Goal: Find specific page/section: Find specific page/section

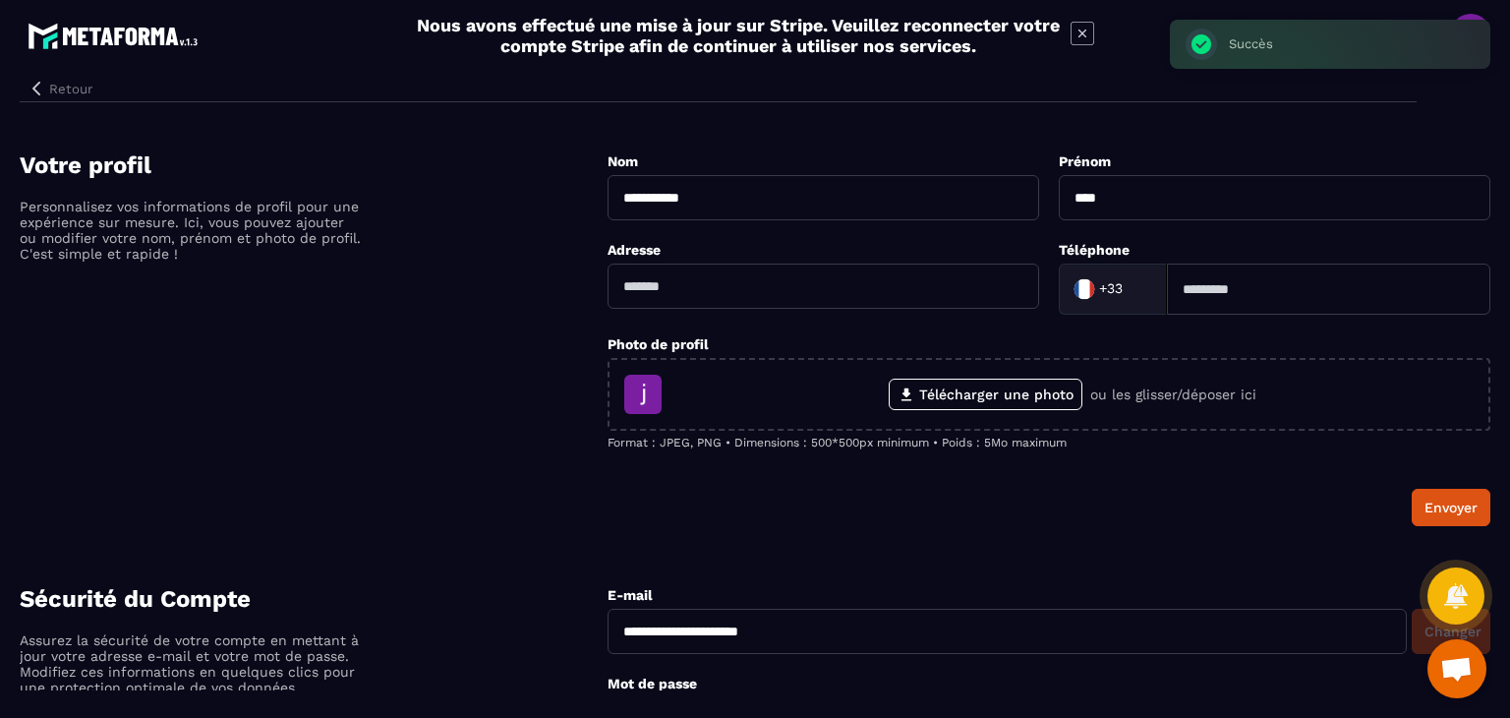
click at [39, 97] on button "Retour" at bounding box center [60, 89] width 81 height 26
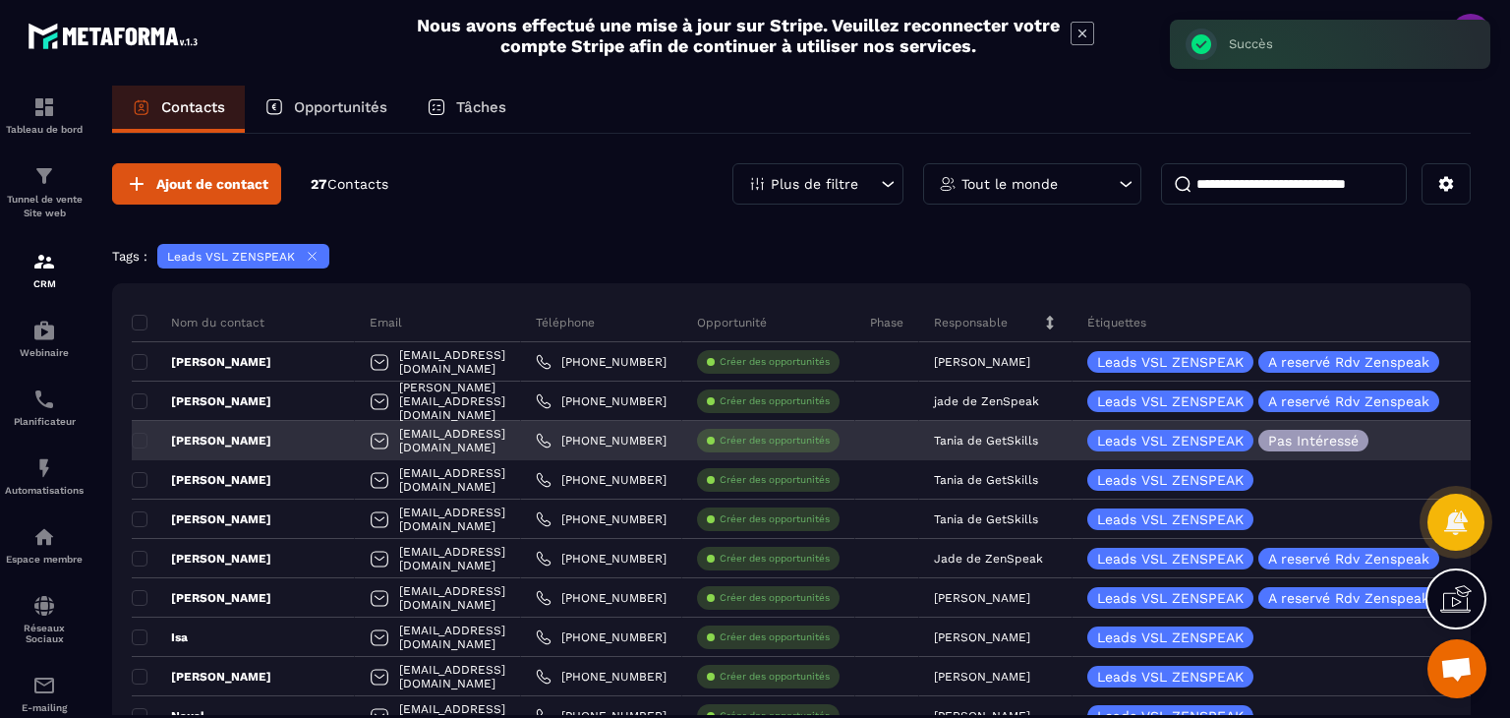
click at [1015, 438] on p "Tania de GetSkills" at bounding box center [986, 441] width 104 height 14
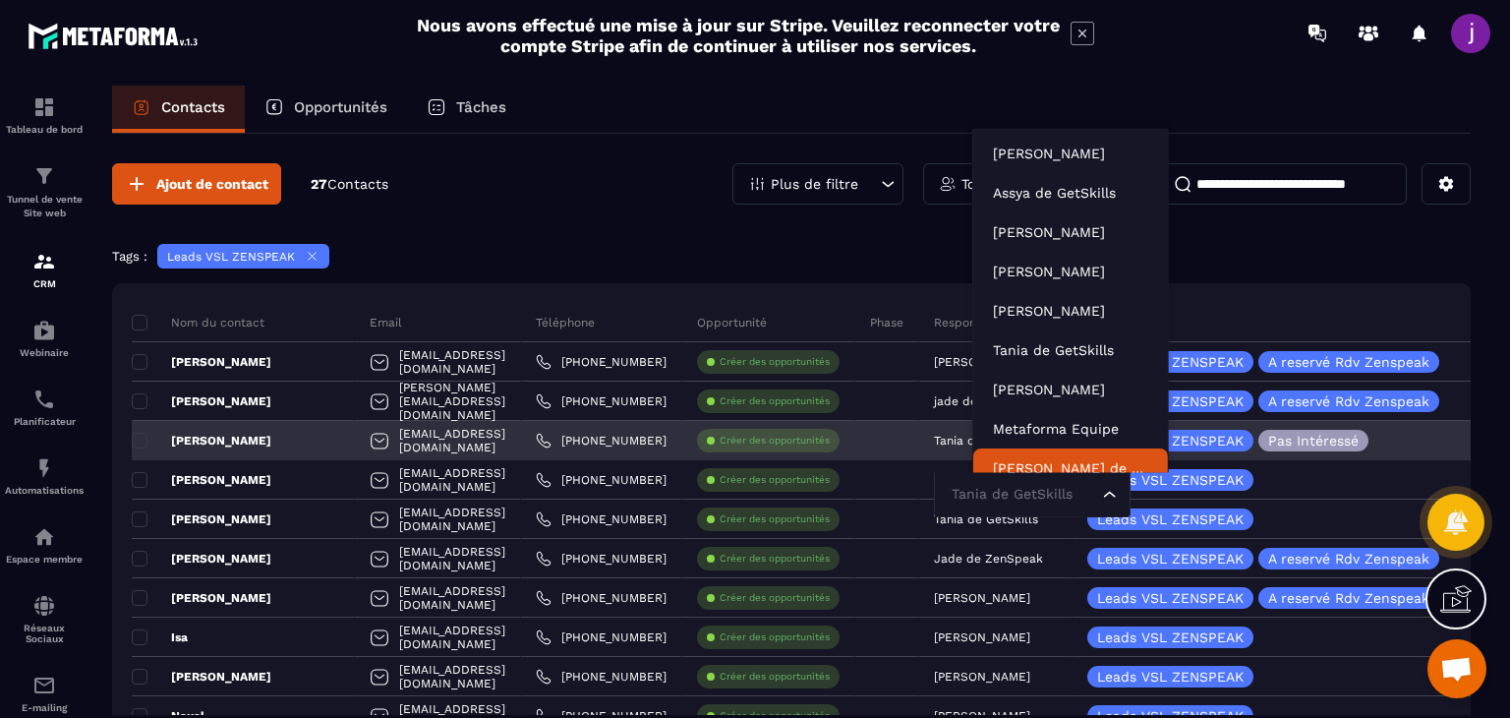
scroll to position [15, 0]
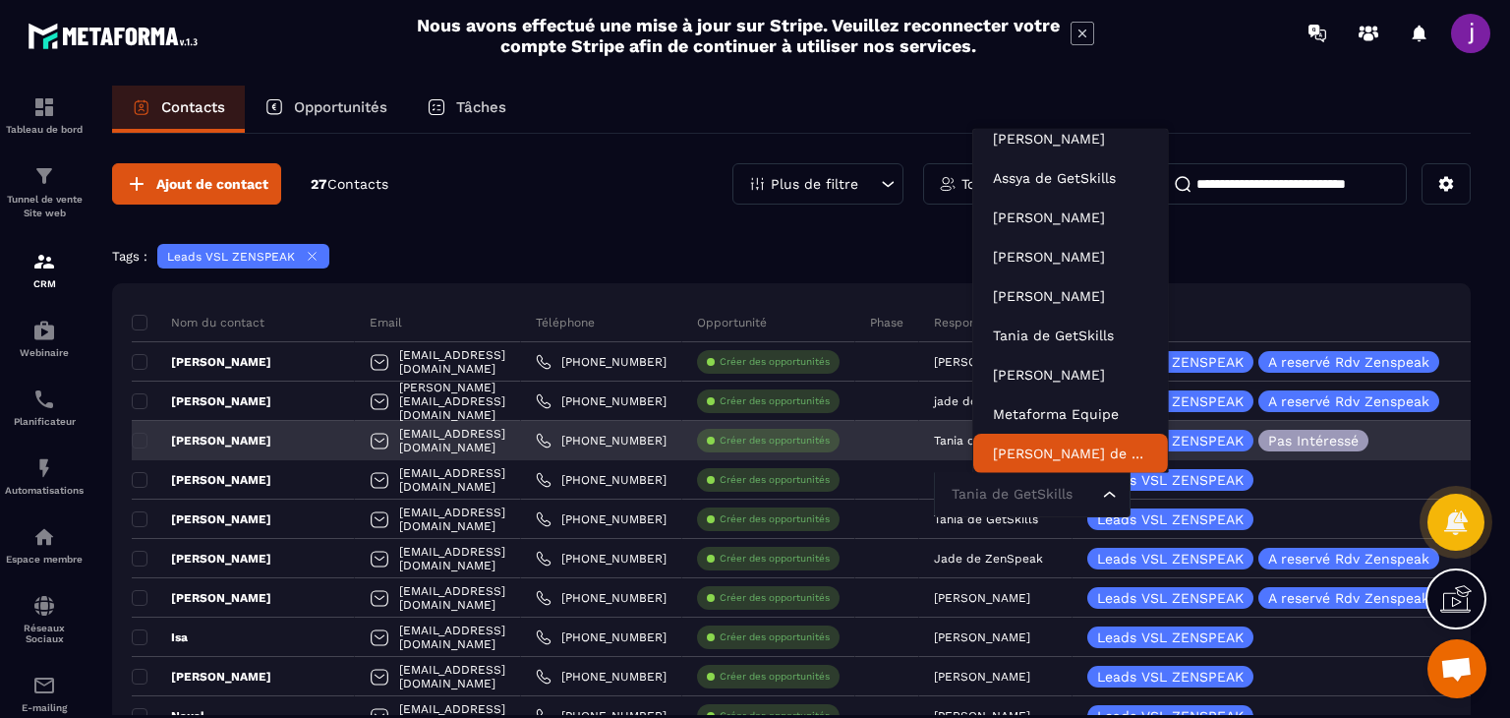
click at [1058, 493] on input "Search for option" at bounding box center [1022, 495] width 151 height 22
type input "*"
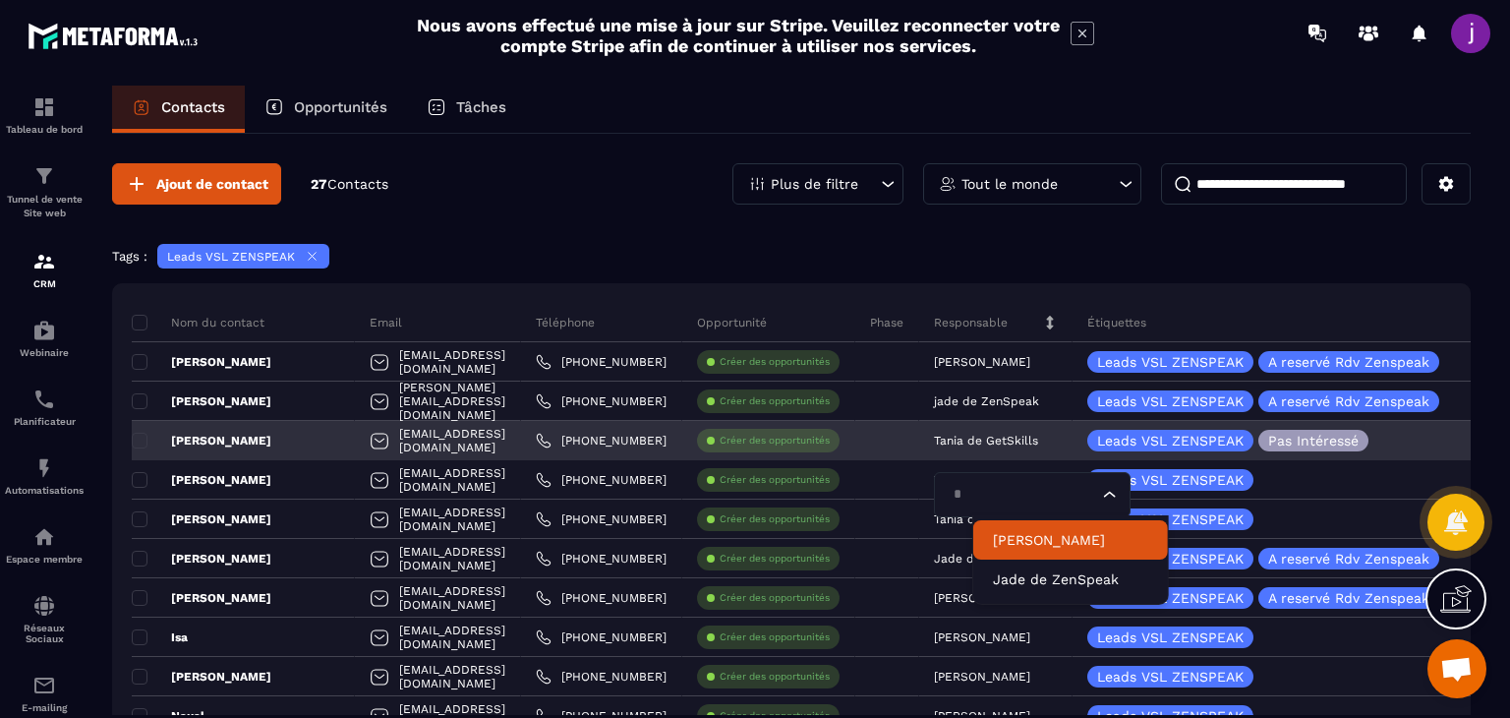
scroll to position [0, 0]
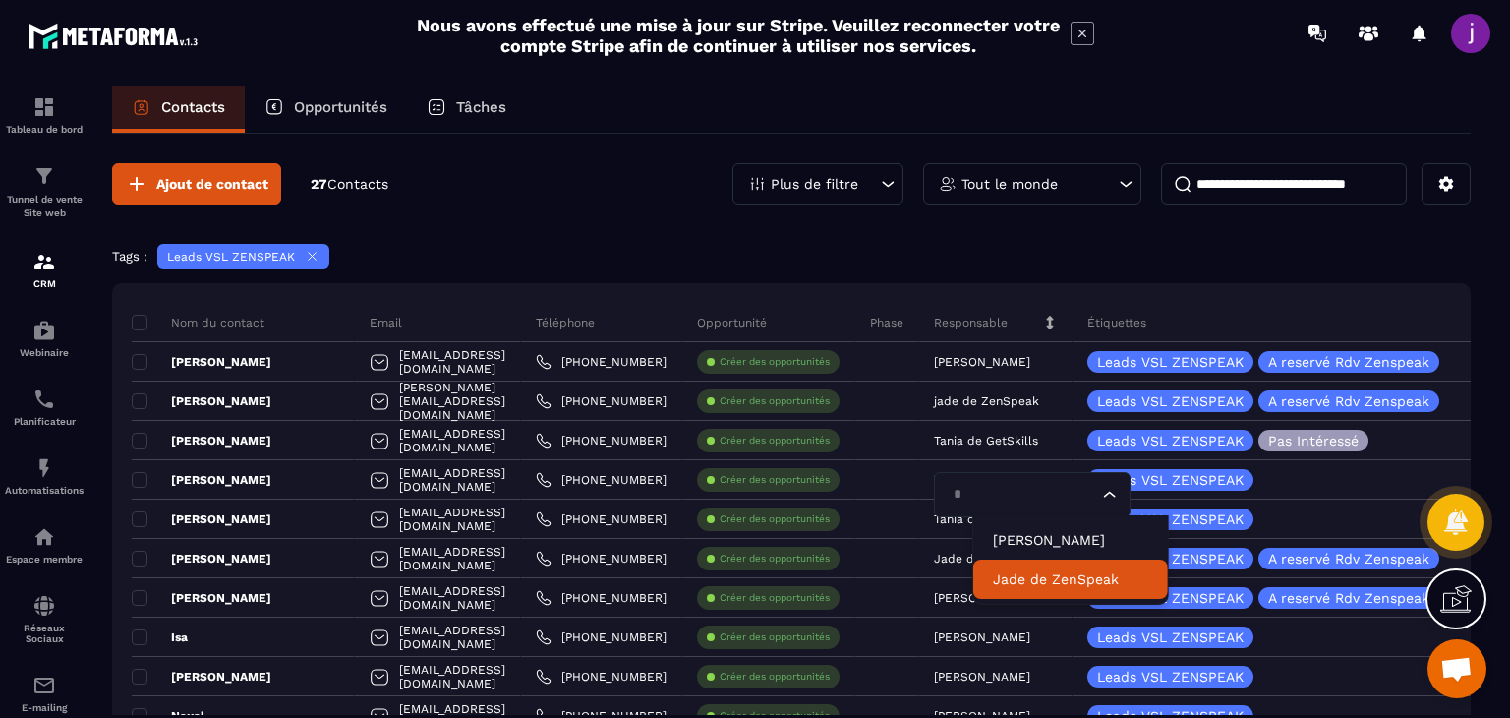
click at [1043, 580] on p "Jade de ZenSpeak" at bounding box center [1070, 579] width 155 height 20
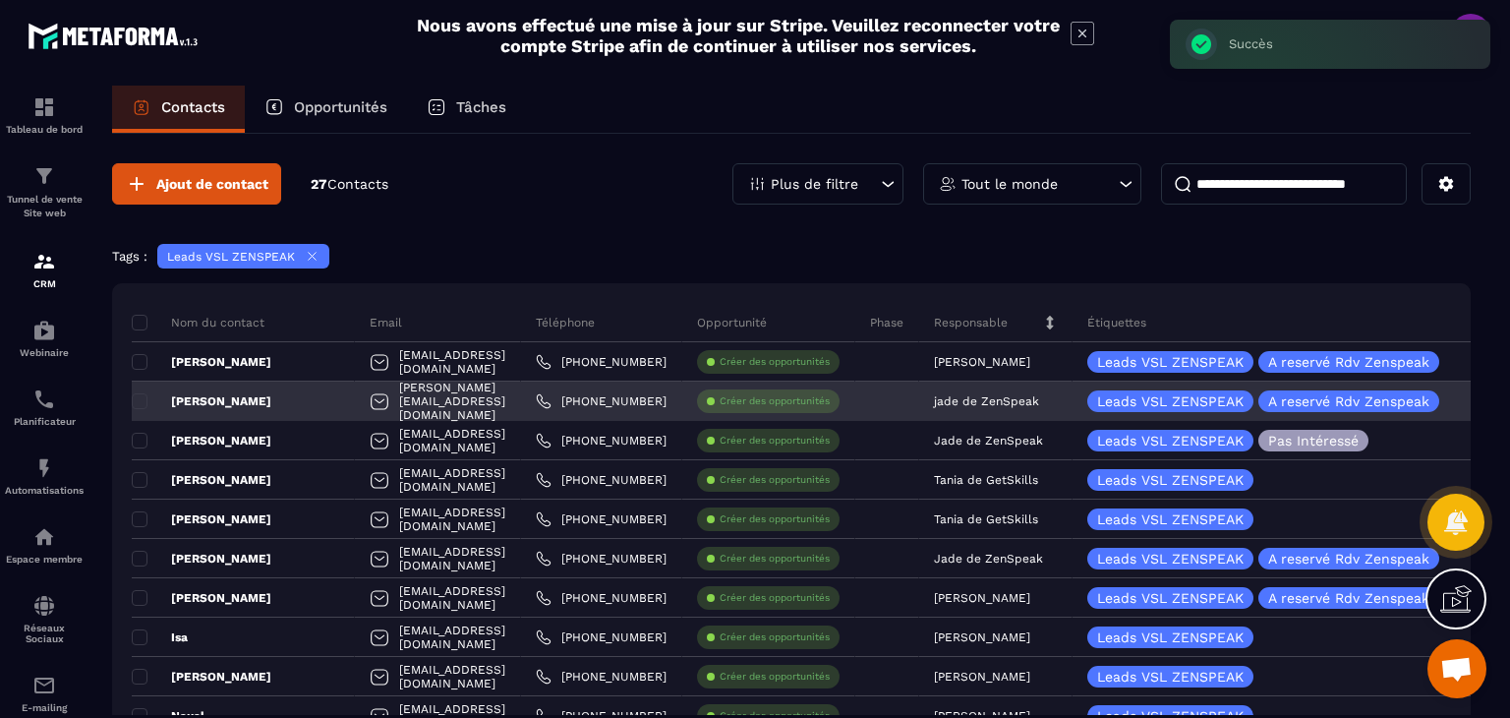
click at [989, 406] on p "jade de ZenSpeak" at bounding box center [986, 401] width 105 height 14
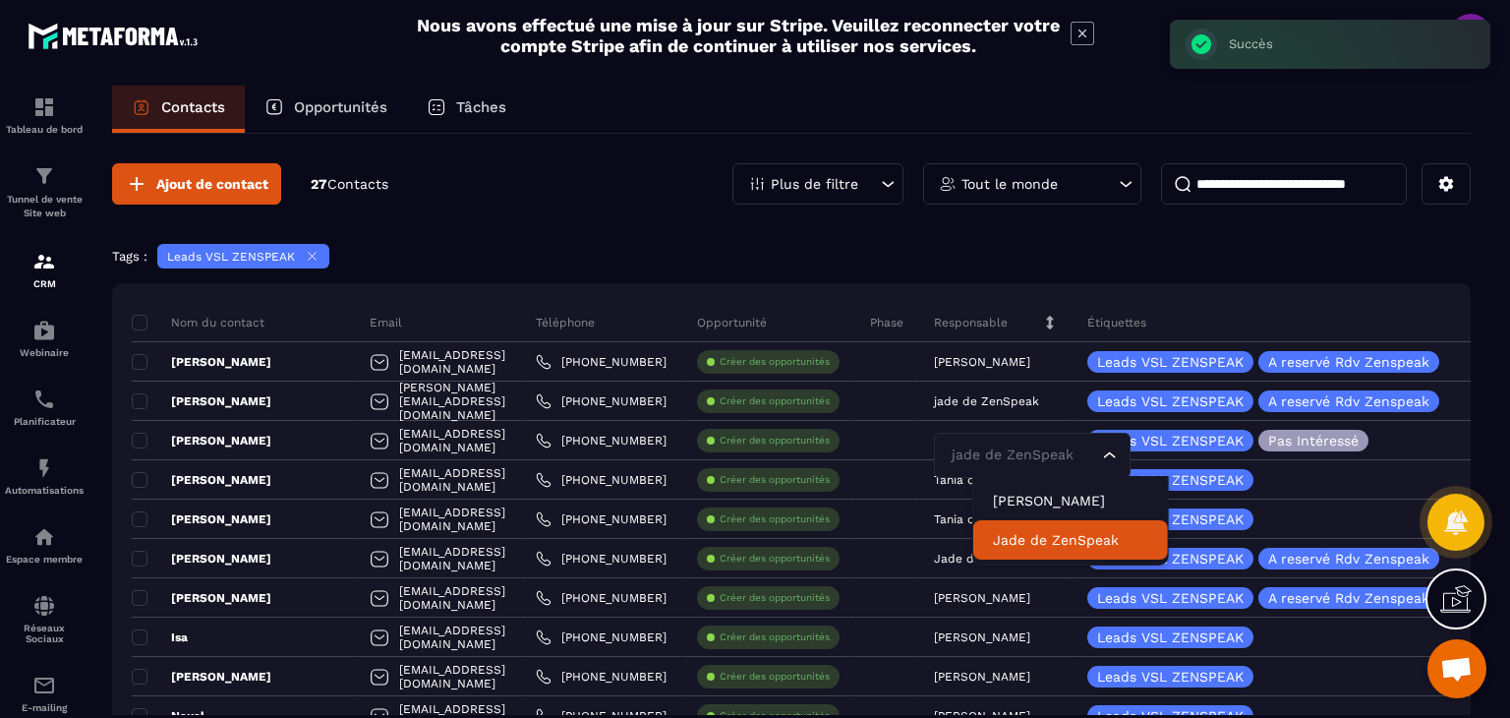
click at [1021, 535] on p "Jade de ZenSpeak" at bounding box center [1070, 540] width 155 height 20
click at [1054, 536] on p "Jade de ZenSpeak" at bounding box center [1070, 540] width 155 height 20
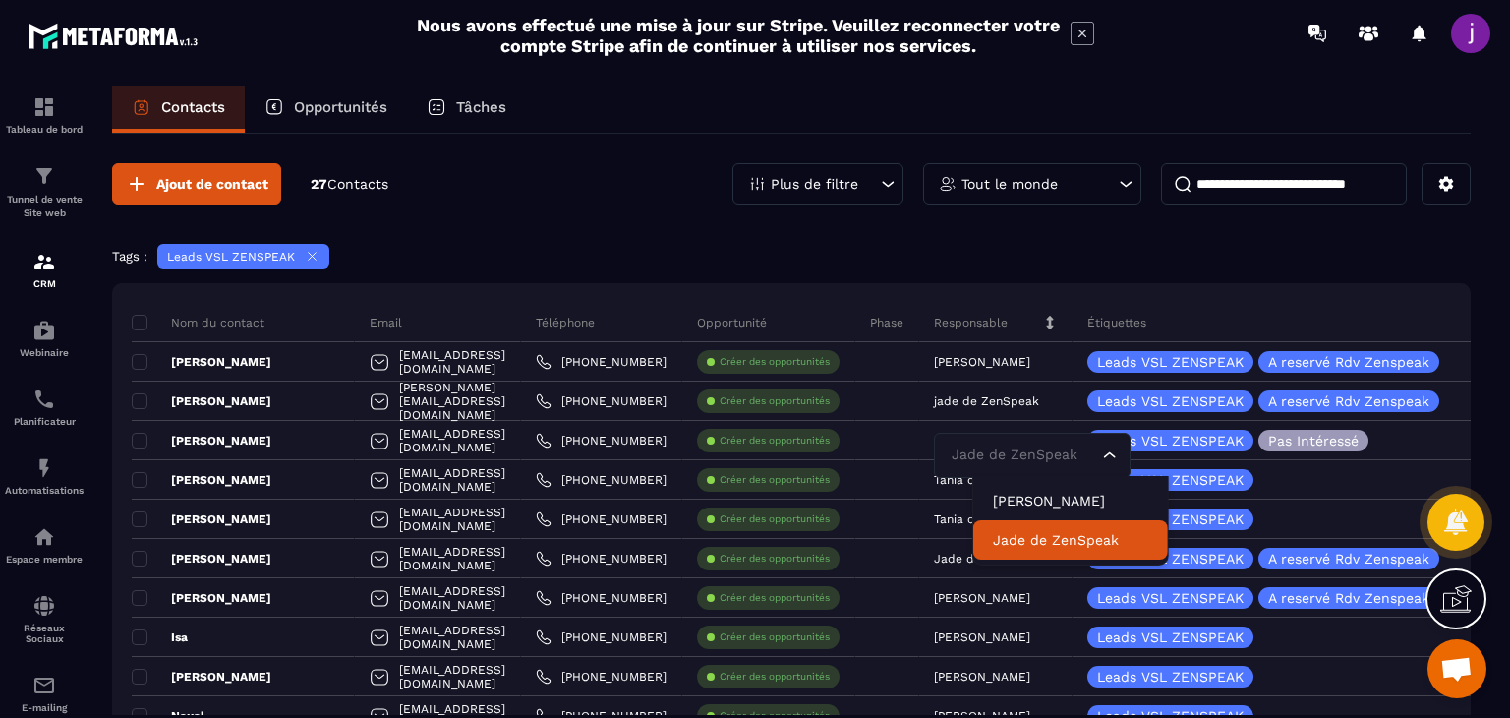
click at [1097, 531] on p "Jade de ZenSpeak" at bounding box center [1070, 540] width 155 height 20
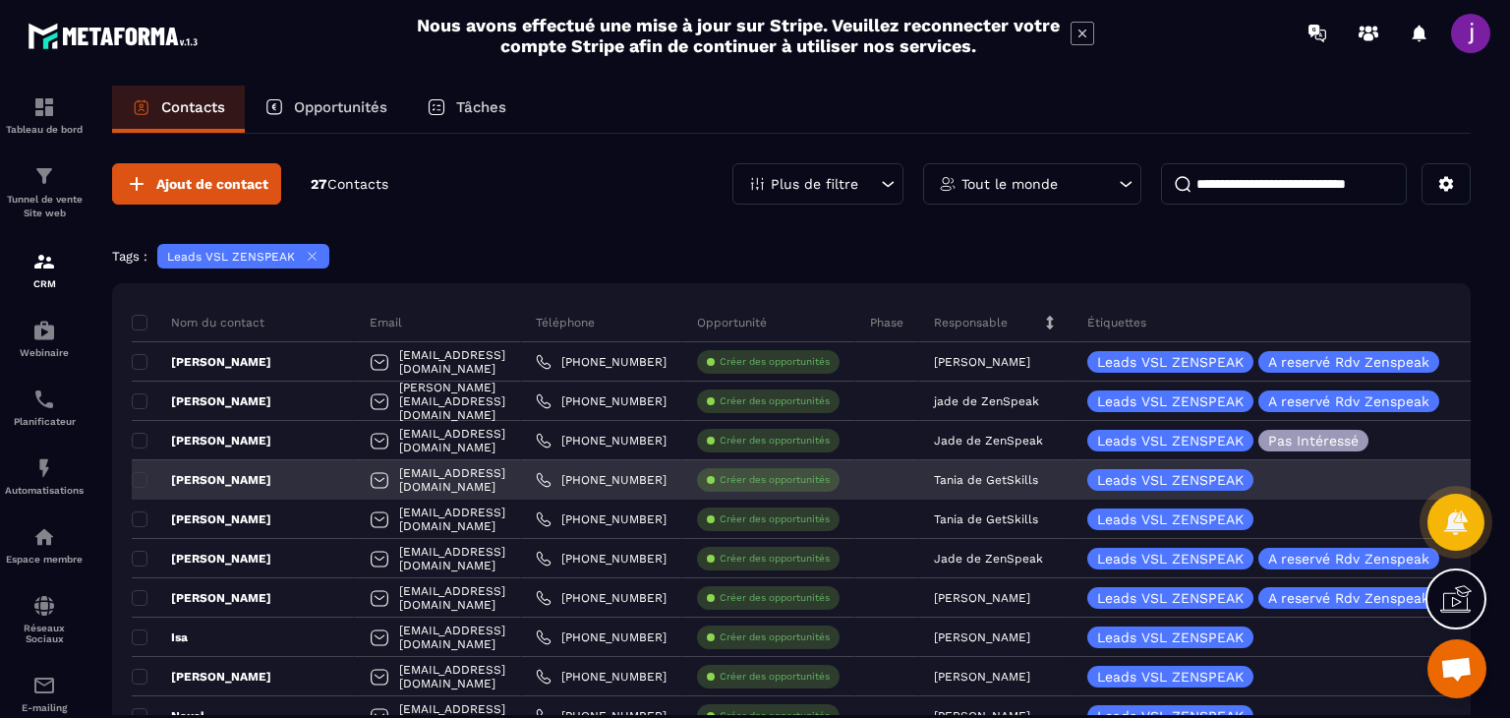
click at [1014, 481] on p "Tania de GetSkills" at bounding box center [986, 480] width 104 height 14
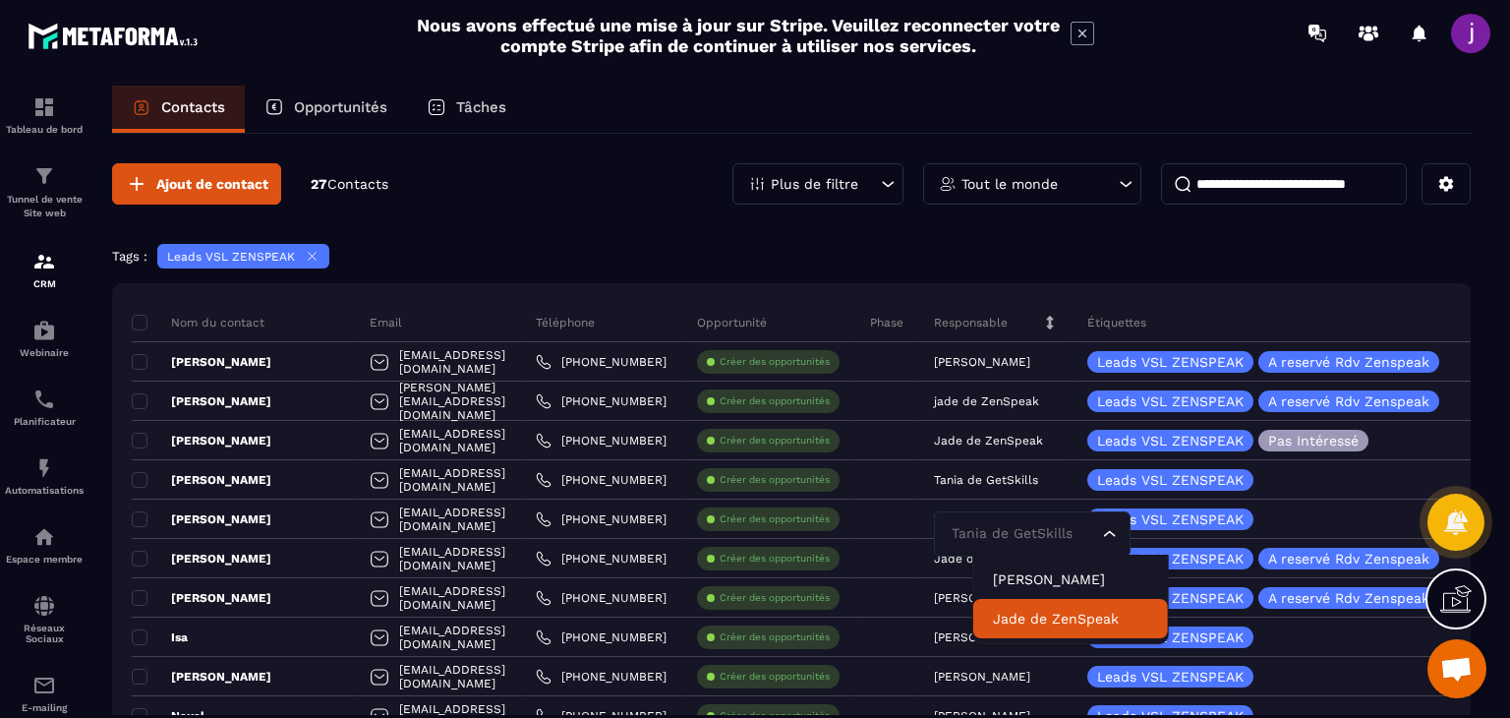
click at [1016, 611] on p "Jade de ZenSpeak" at bounding box center [1070, 619] width 155 height 20
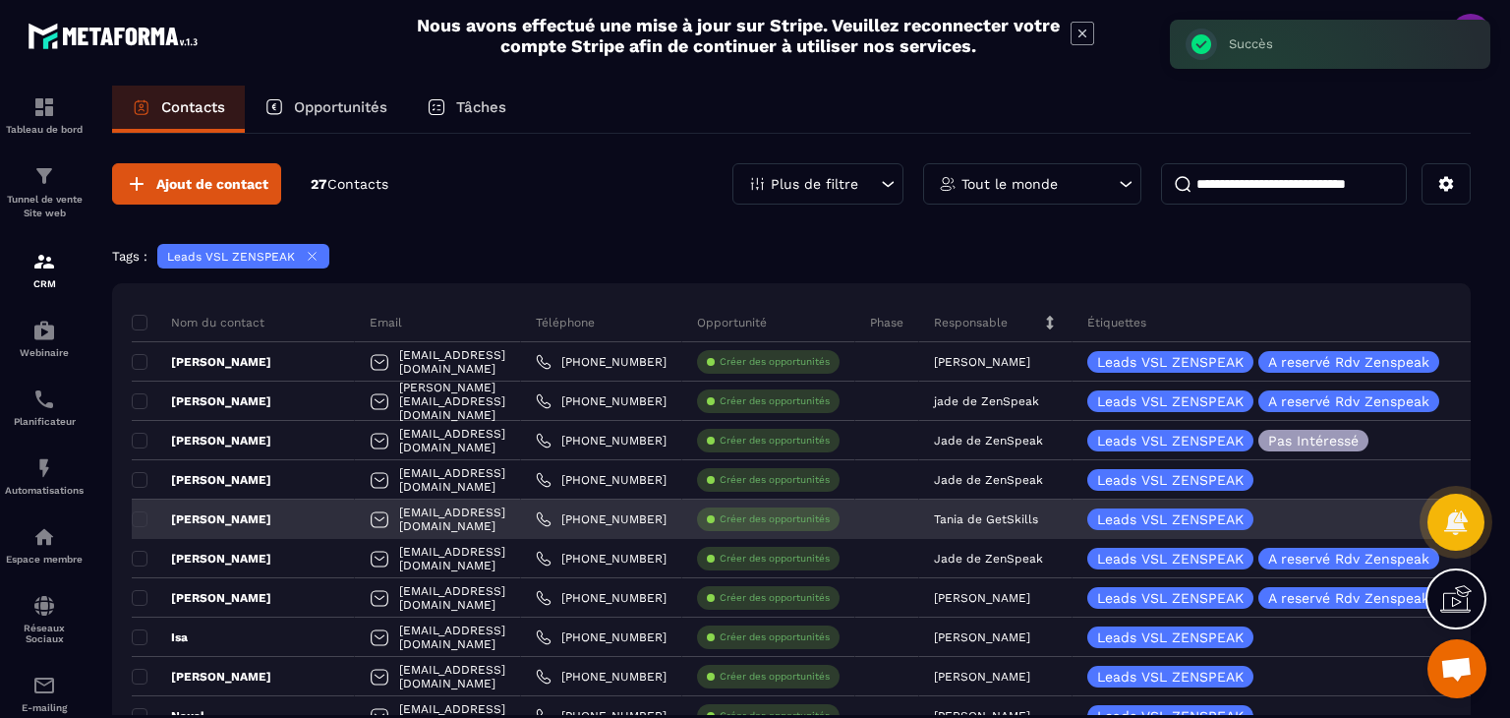
click at [1030, 508] on div "Tania de GetSkills" at bounding box center [995, 518] width 153 height 39
click at [1026, 512] on p "Tania de GetSkills" at bounding box center [986, 519] width 104 height 14
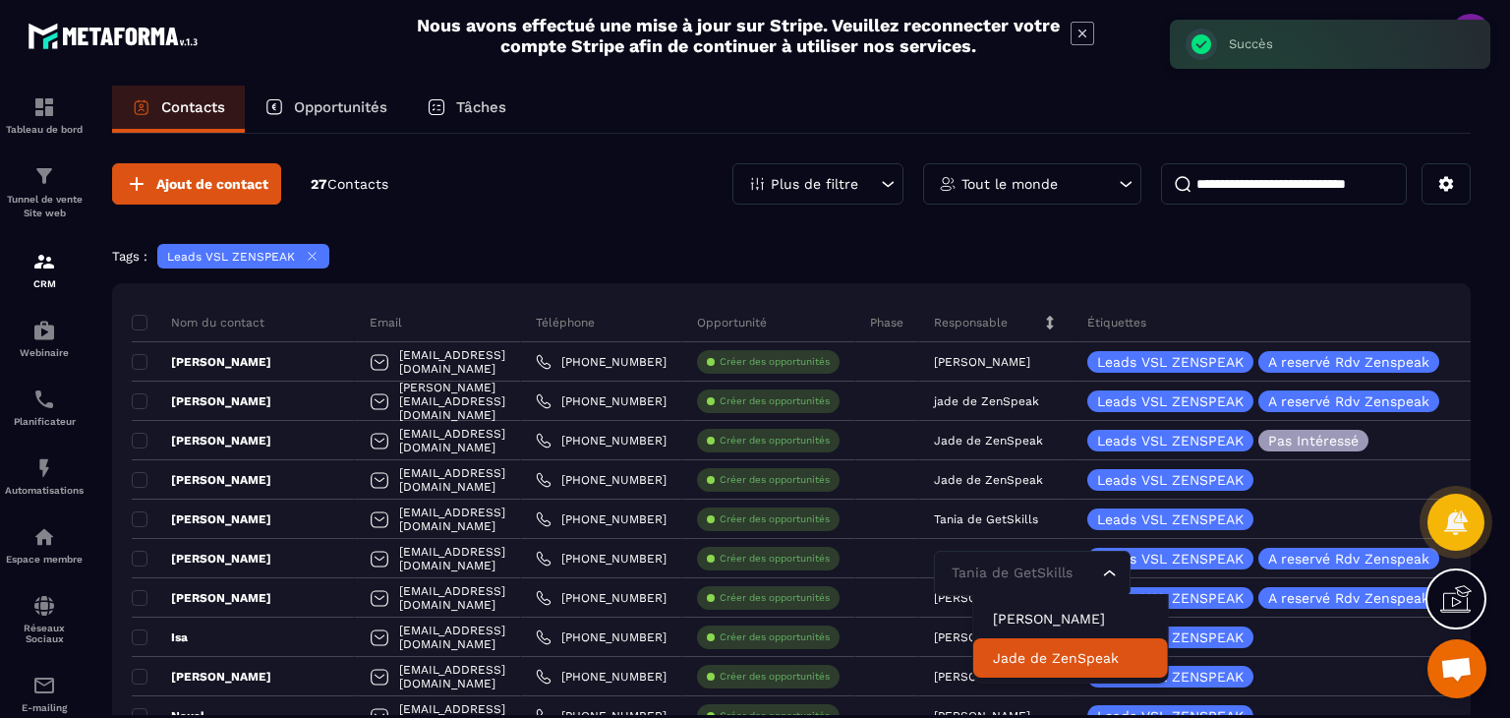
click at [1022, 646] on li "Jade de ZenSpeak" at bounding box center [1070, 657] width 195 height 39
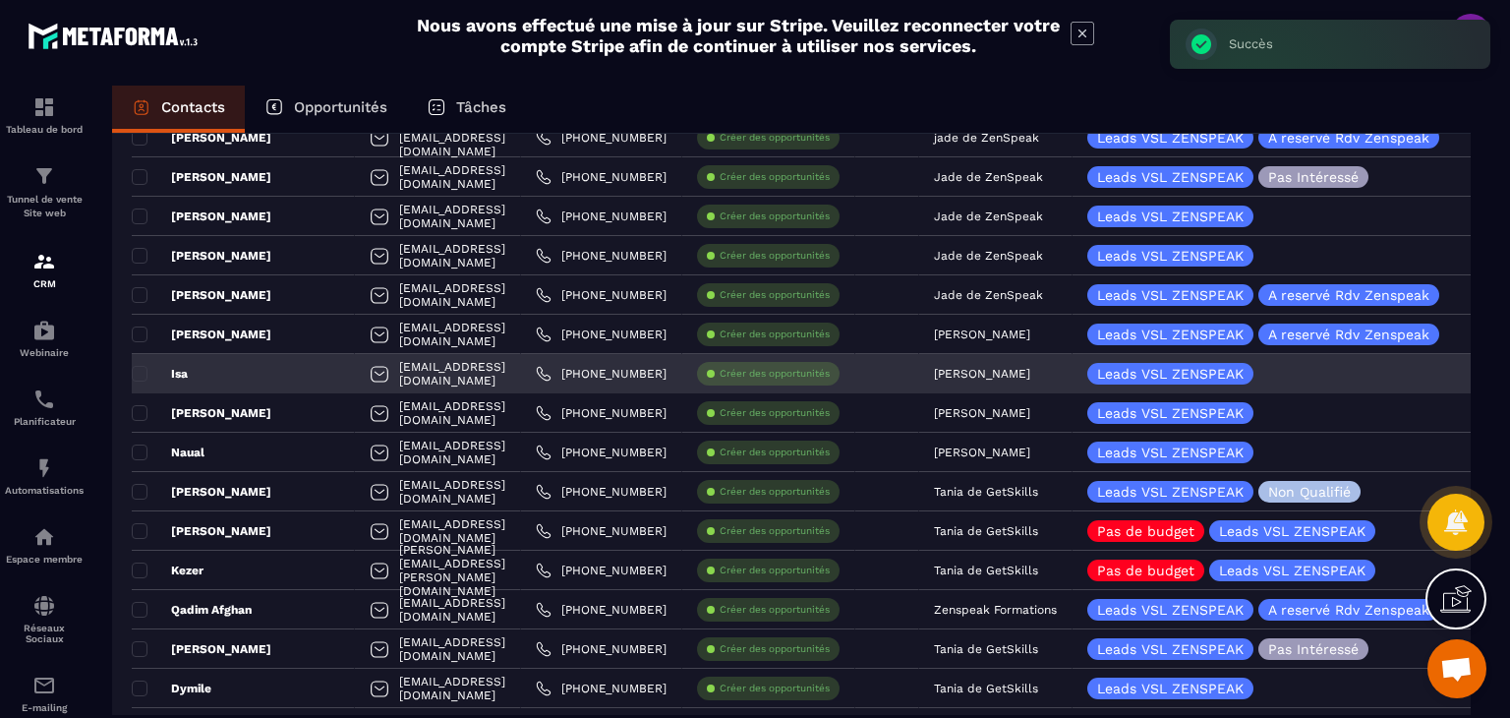
scroll to position [295, 0]
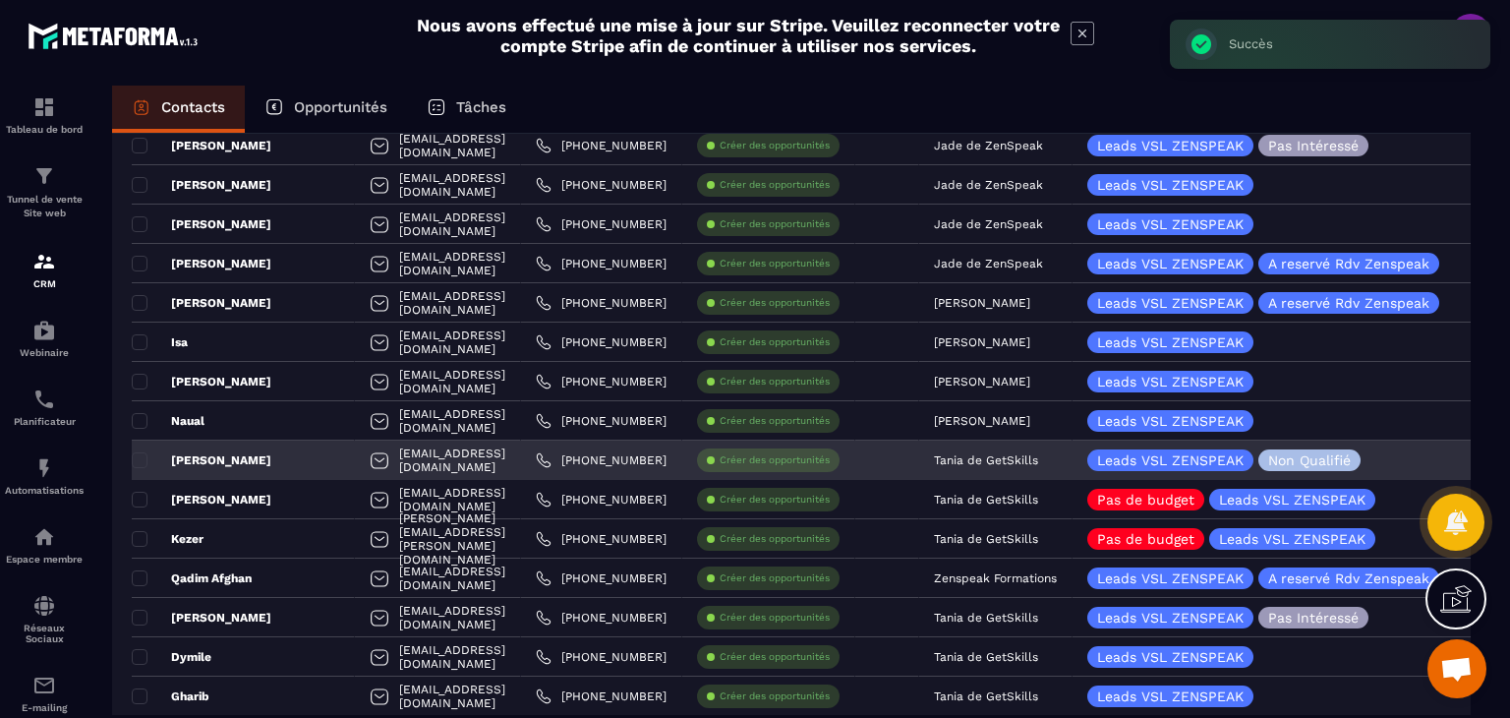
click at [1023, 457] on p "Tania de GetSkills" at bounding box center [986, 460] width 104 height 14
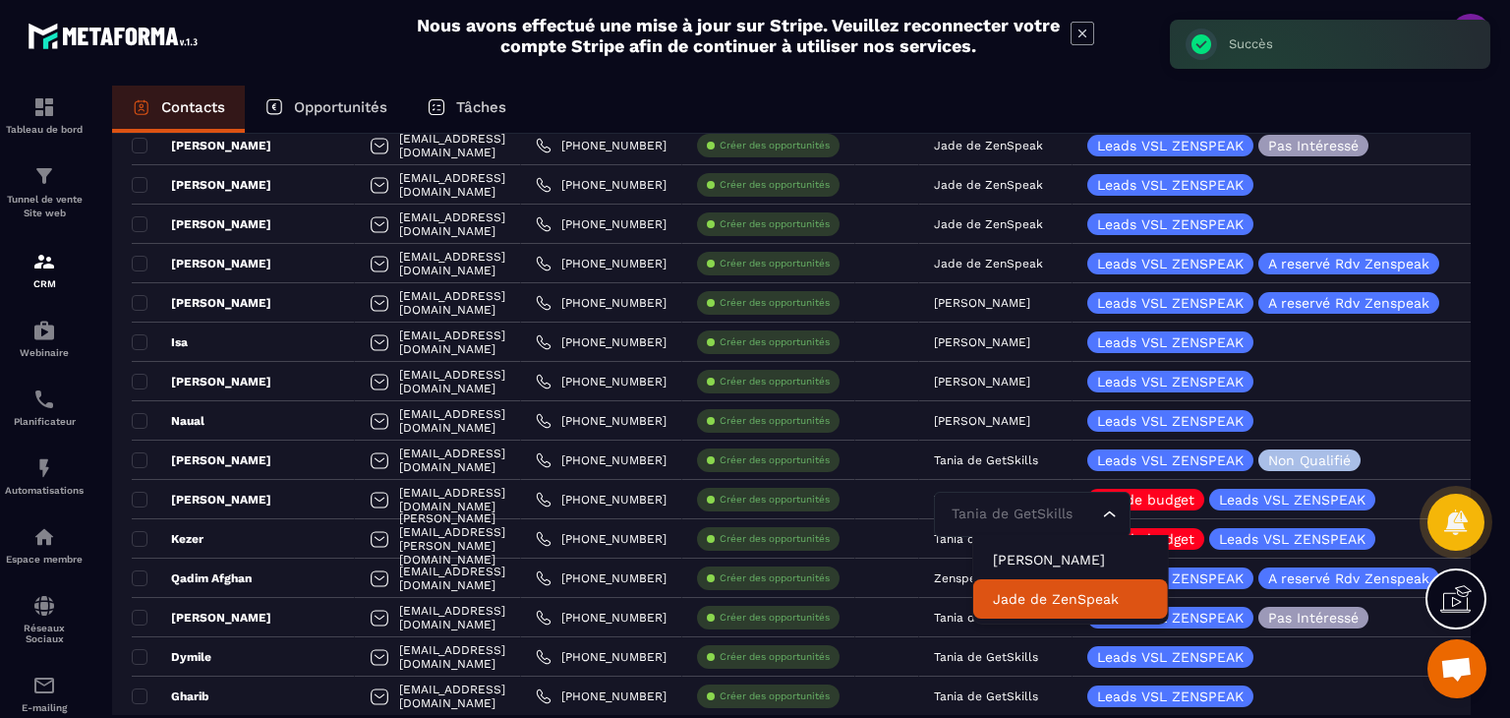
click at [1045, 602] on p "Jade de ZenSpeak" at bounding box center [1070, 599] width 155 height 20
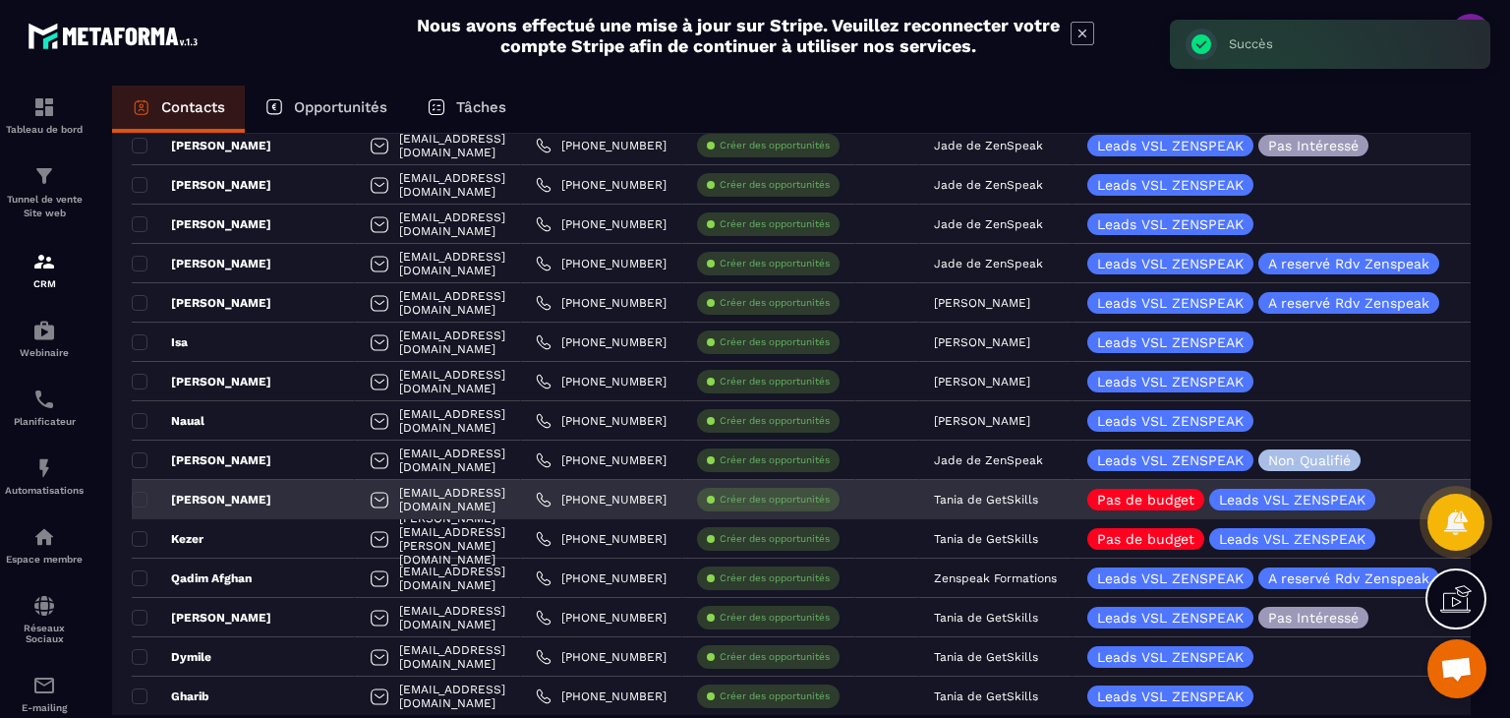
click at [1027, 508] on div "Tania de GetSkills" at bounding box center [995, 499] width 153 height 39
click at [1038, 497] on p "Tania de GetSkills" at bounding box center [986, 500] width 104 height 14
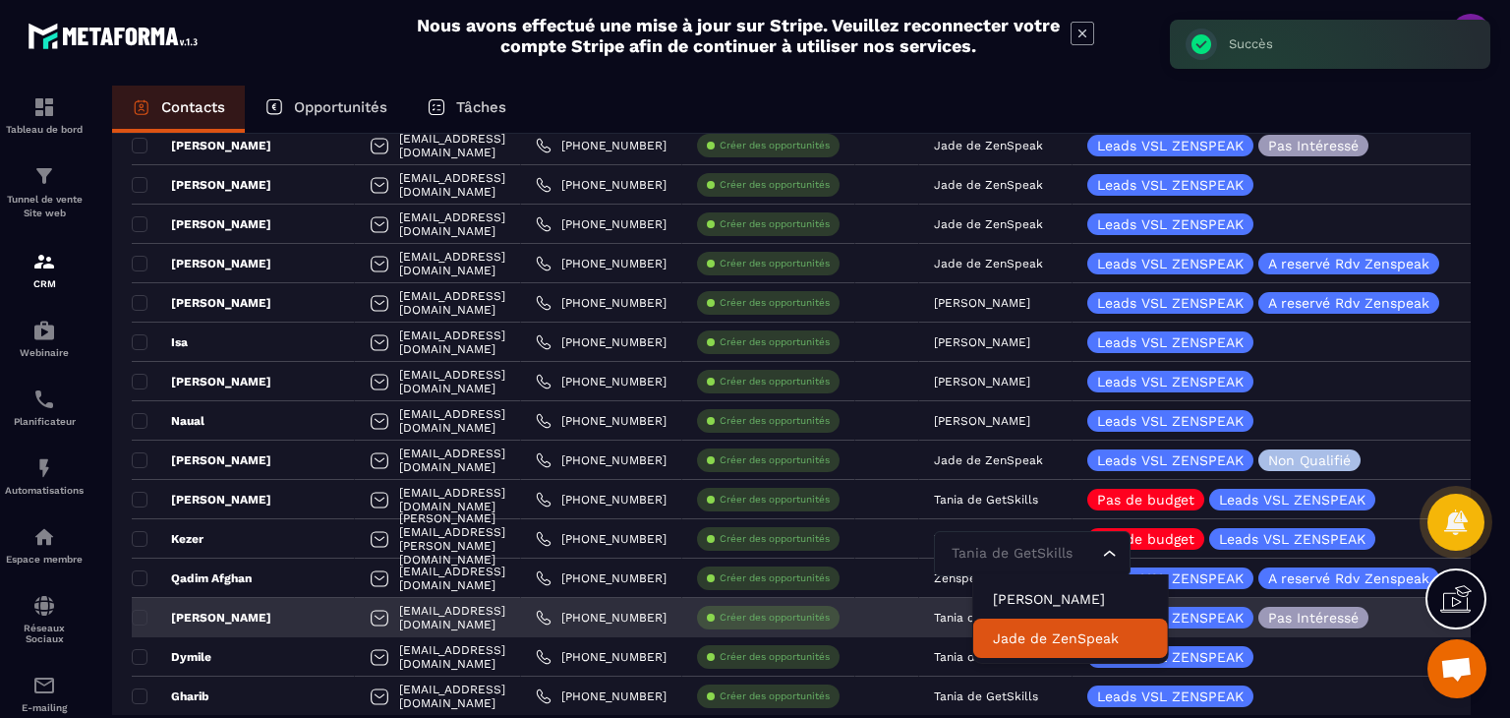
click at [1030, 632] on p "Jade de ZenSpeak" at bounding box center [1070, 638] width 155 height 20
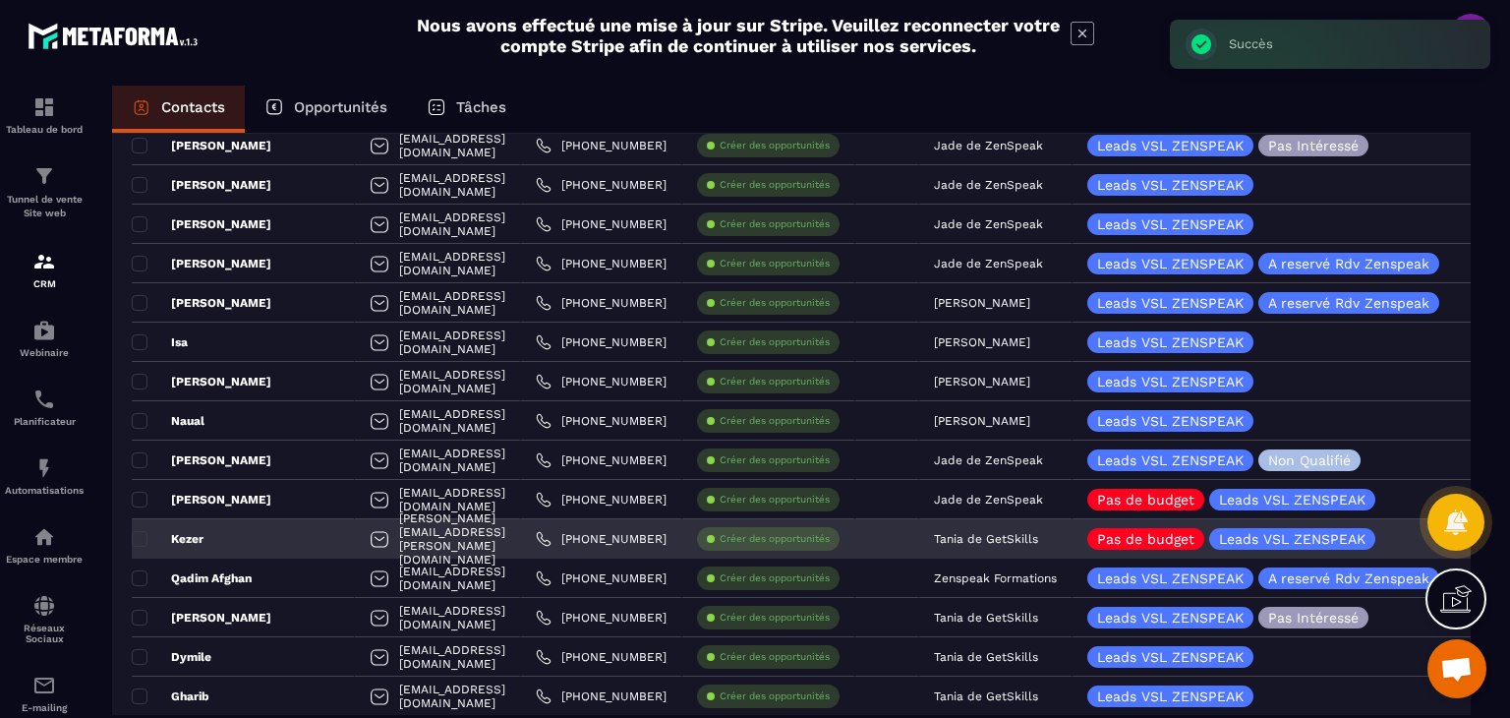
click at [1025, 533] on p "Tania de GetSkills" at bounding box center [986, 539] width 104 height 14
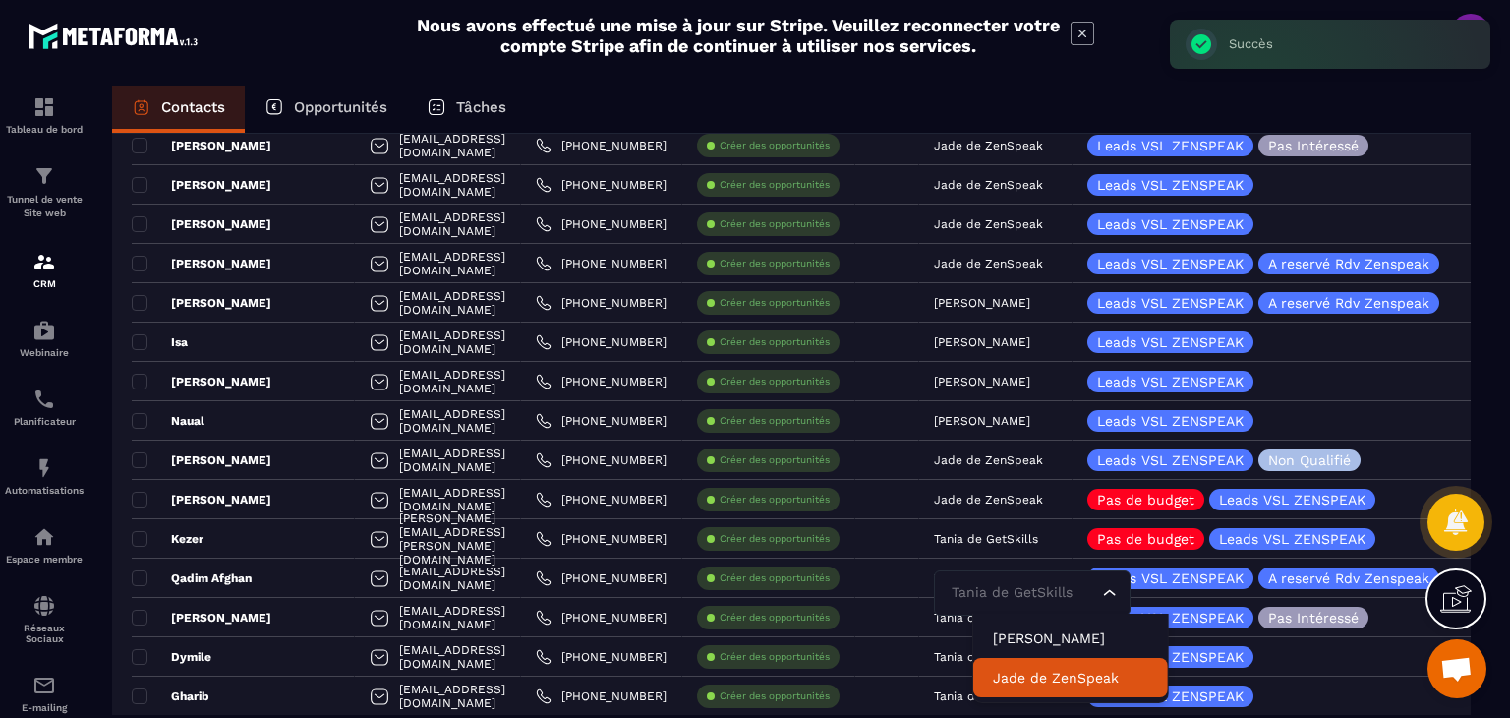
click at [1035, 666] on li "Jade de ZenSpeak" at bounding box center [1070, 677] width 195 height 39
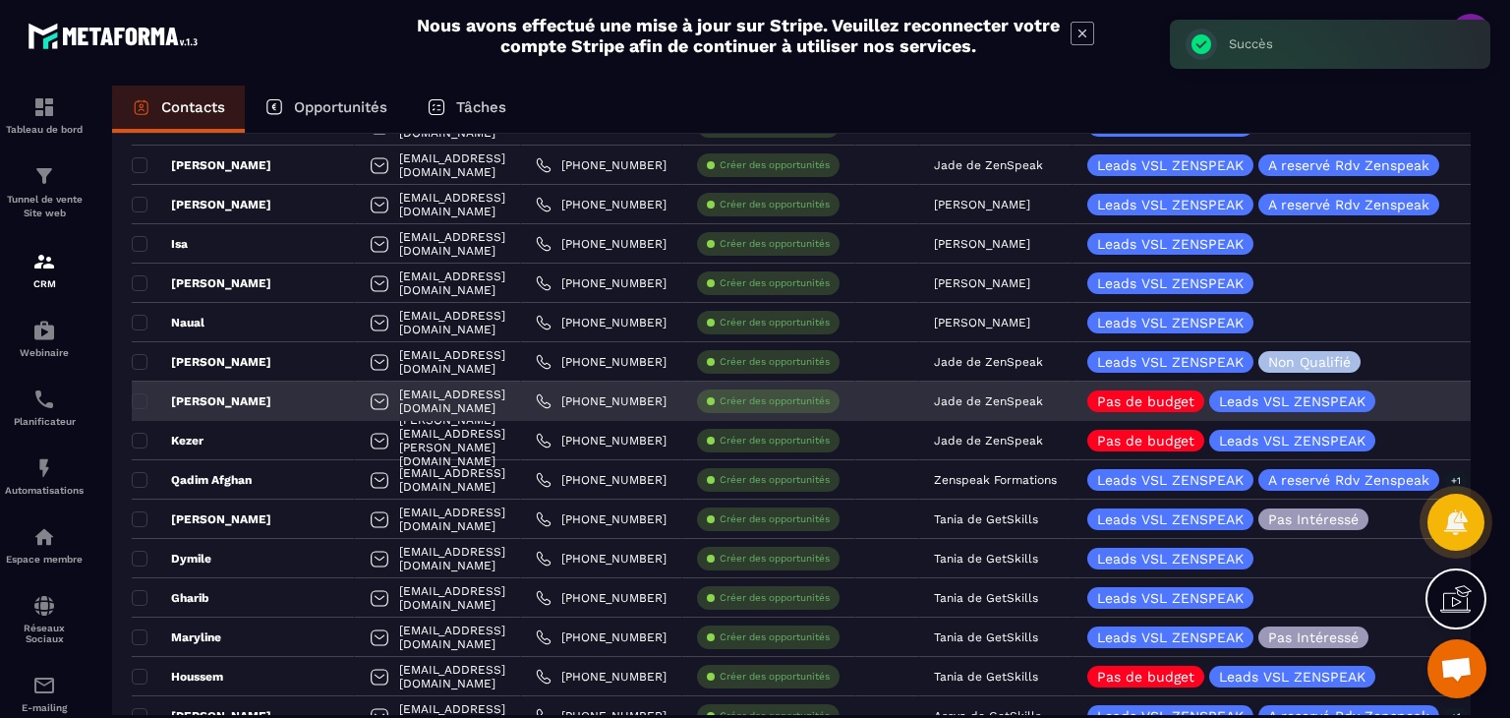
scroll to position [492, 0]
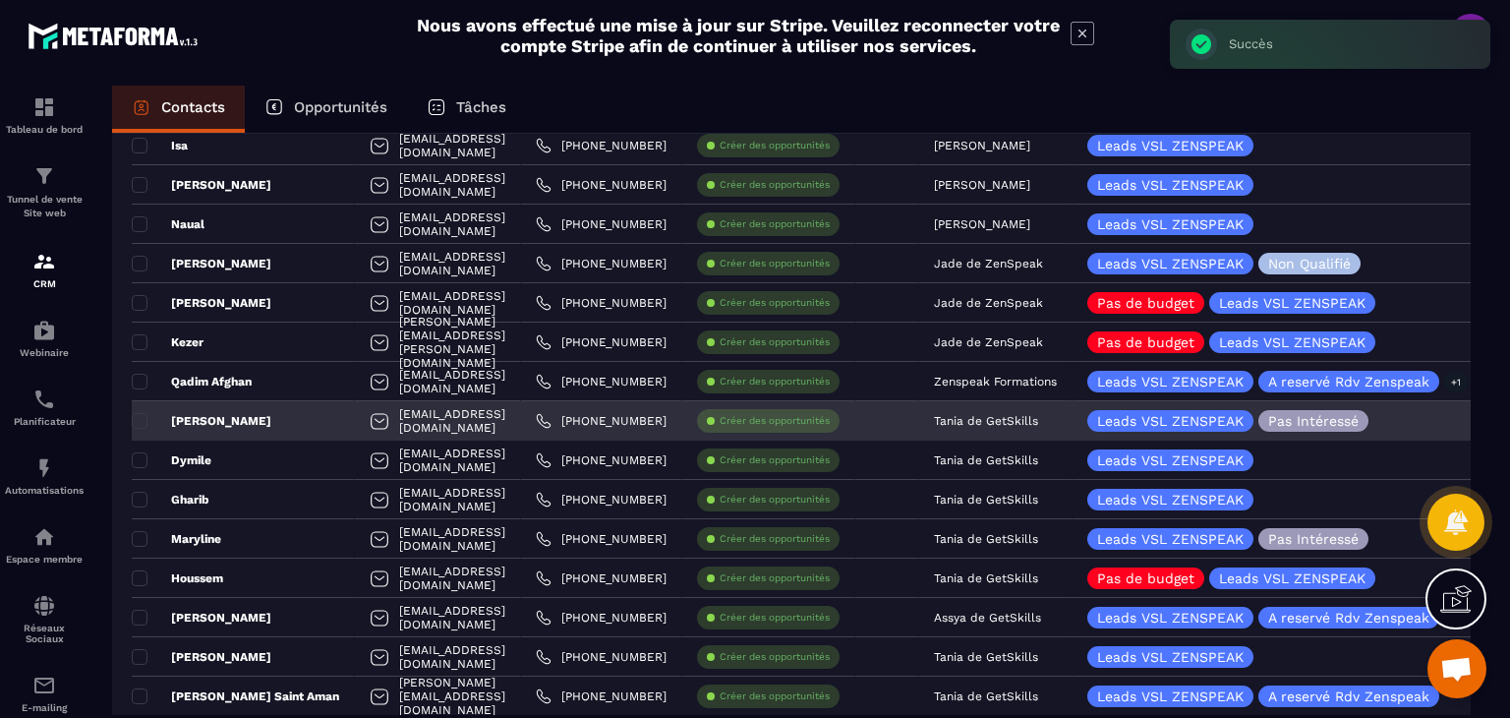
click at [1029, 414] on p "Tania de GetSkills" at bounding box center [986, 421] width 104 height 14
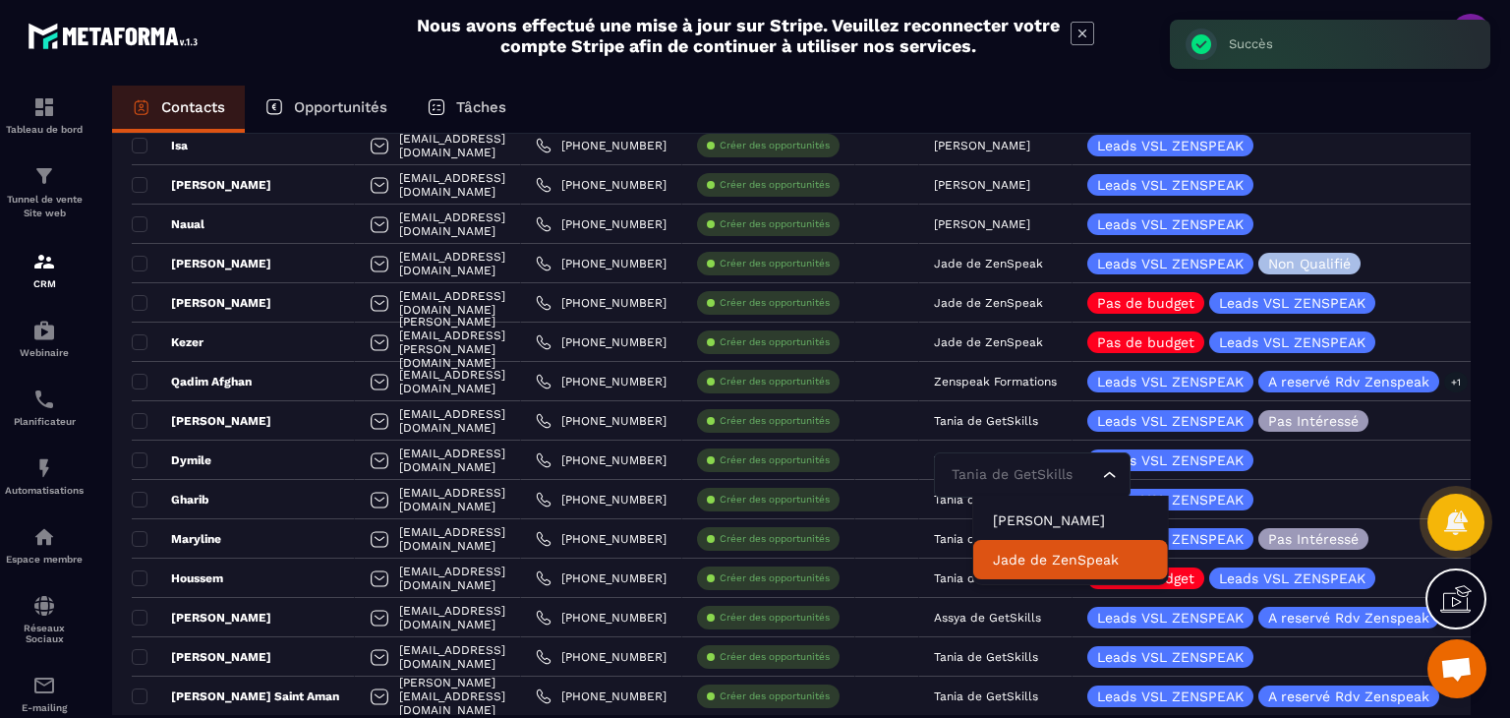
click at [1036, 563] on p "Jade de ZenSpeak" at bounding box center [1070, 560] width 155 height 20
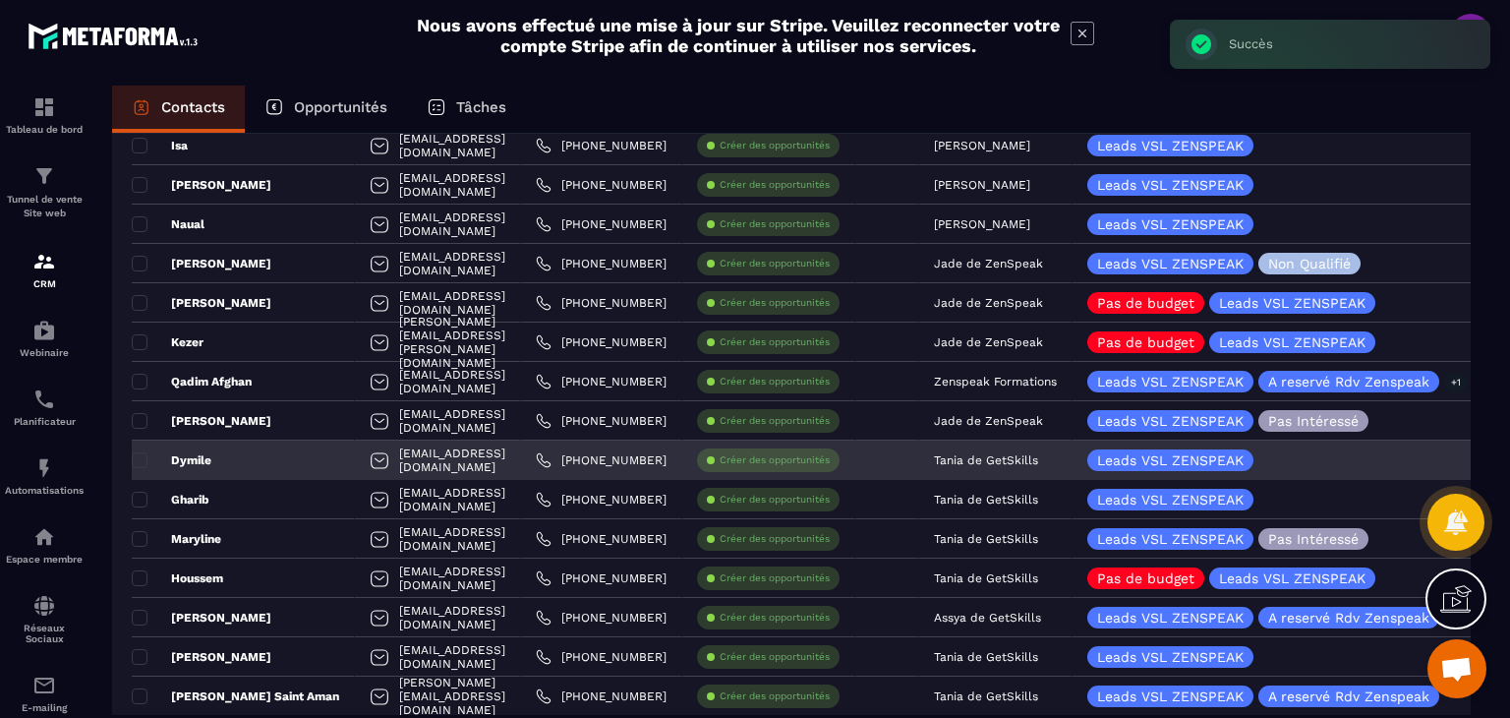
click at [1033, 465] on p "Tania de GetSkills" at bounding box center [986, 460] width 104 height 14
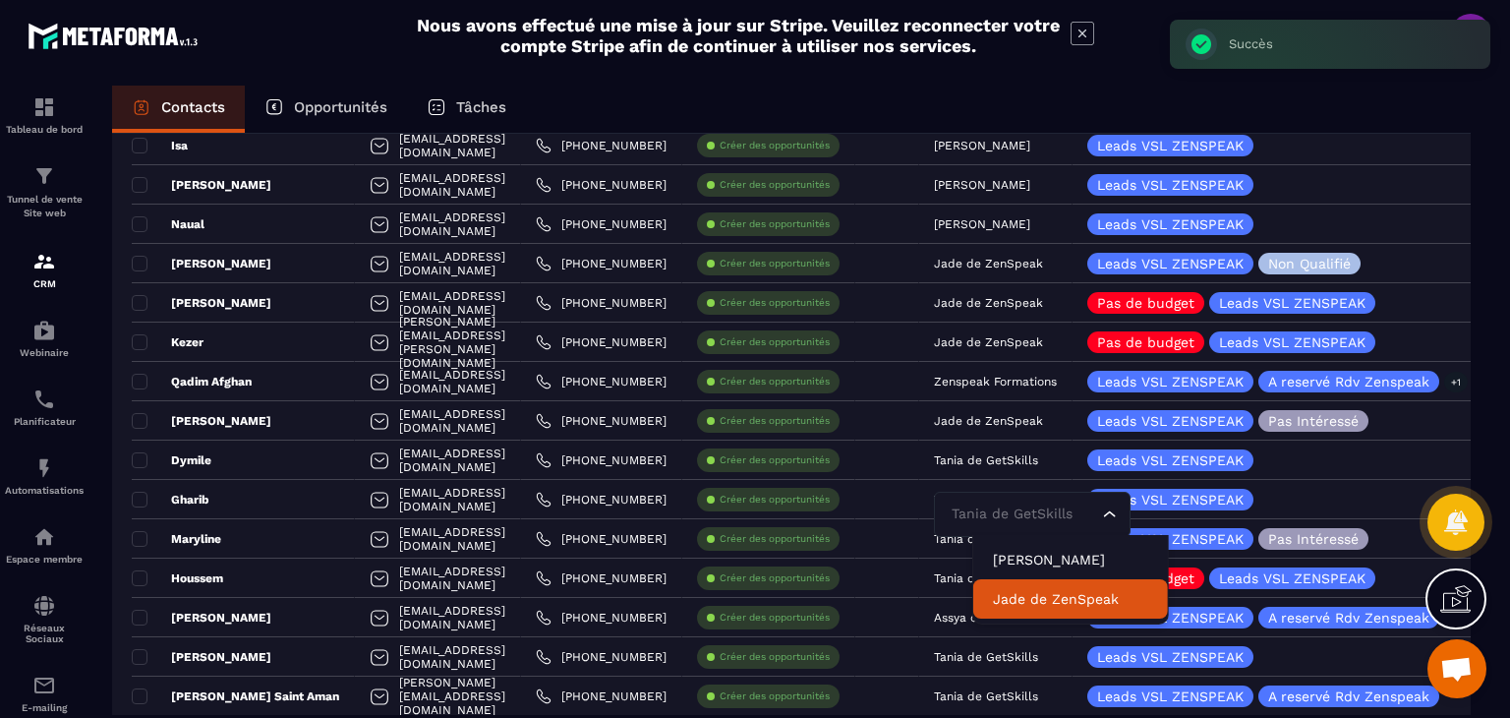
click at [1024, 598] on p "Jade de ZenSpeak" at bounding box center [1070, 599] width 155 height 20
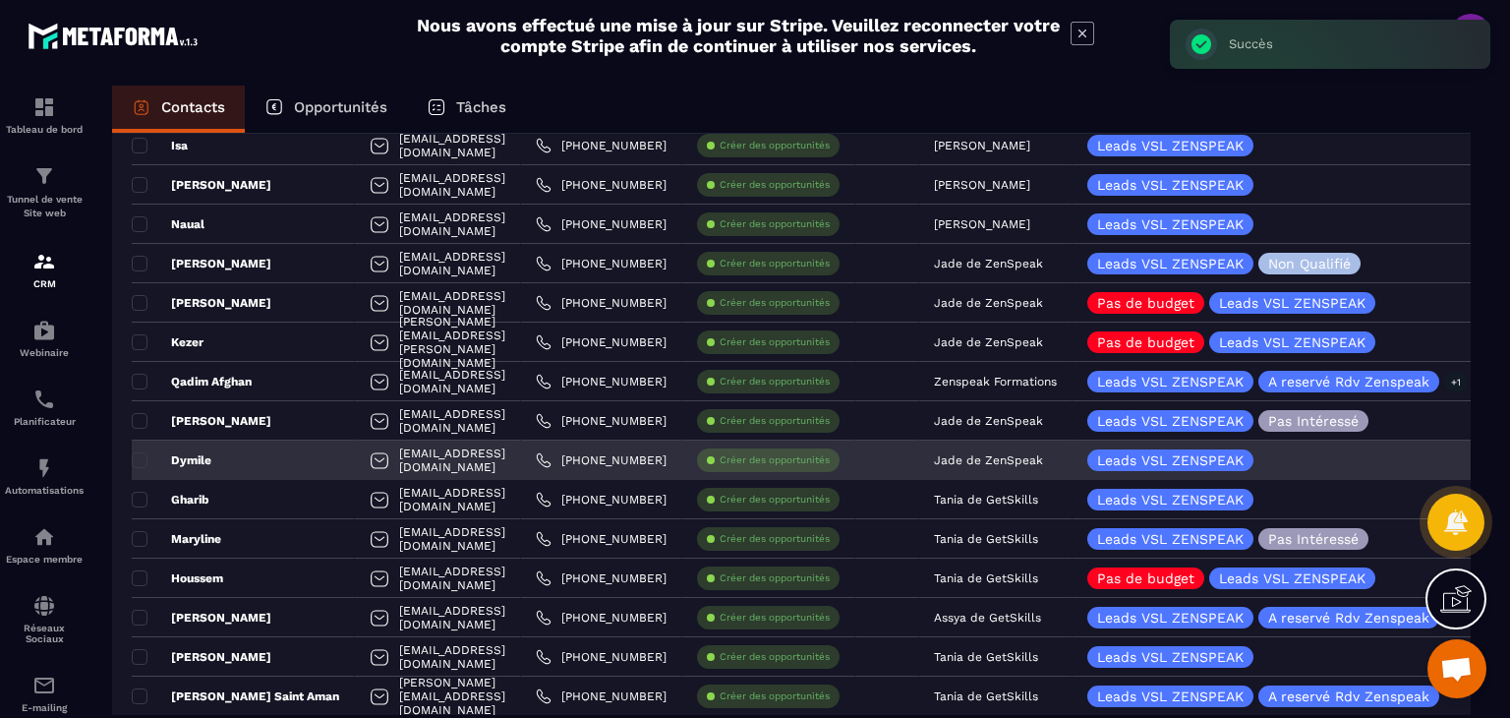
scroll to position [590, 0]
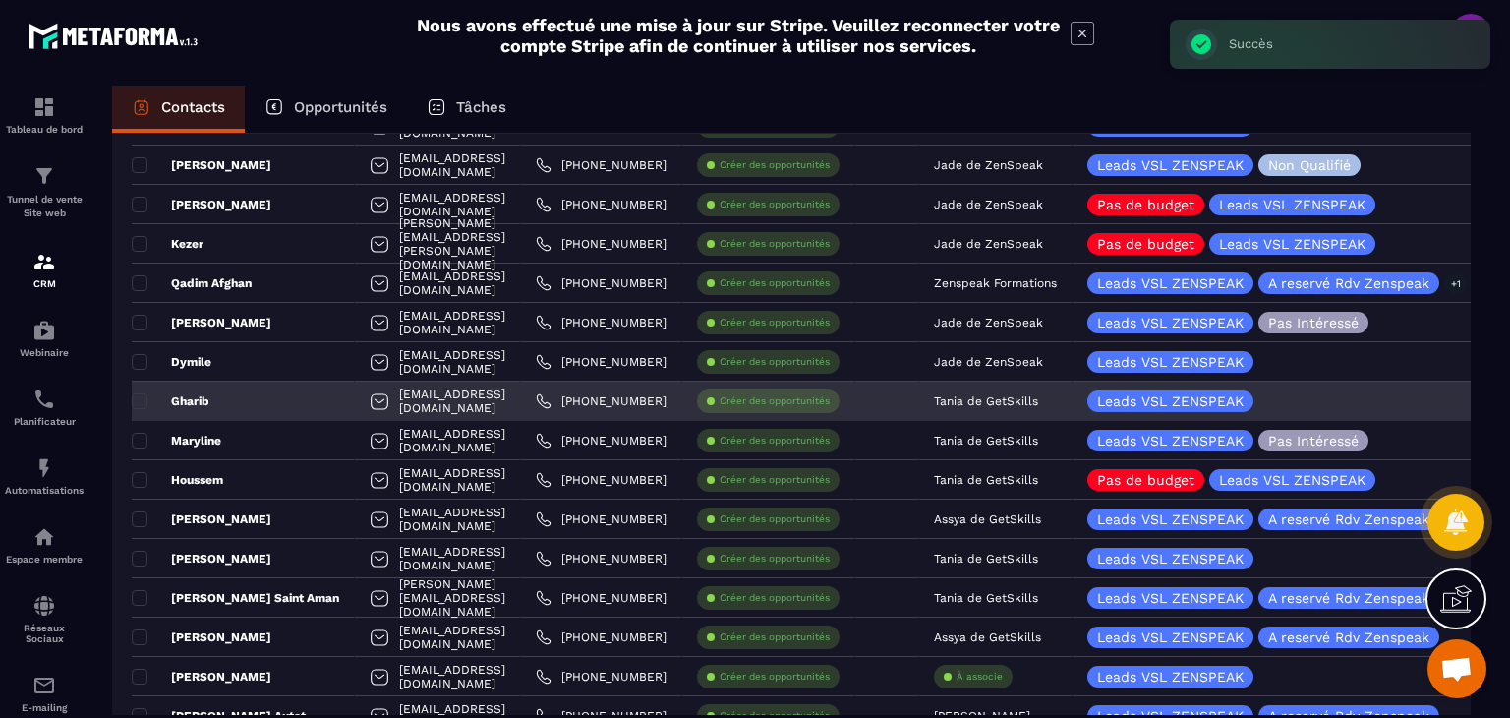
click at [1030, 404] on p "Tania de GetSkills" at bounding box center [986, 401] width 104 height 14
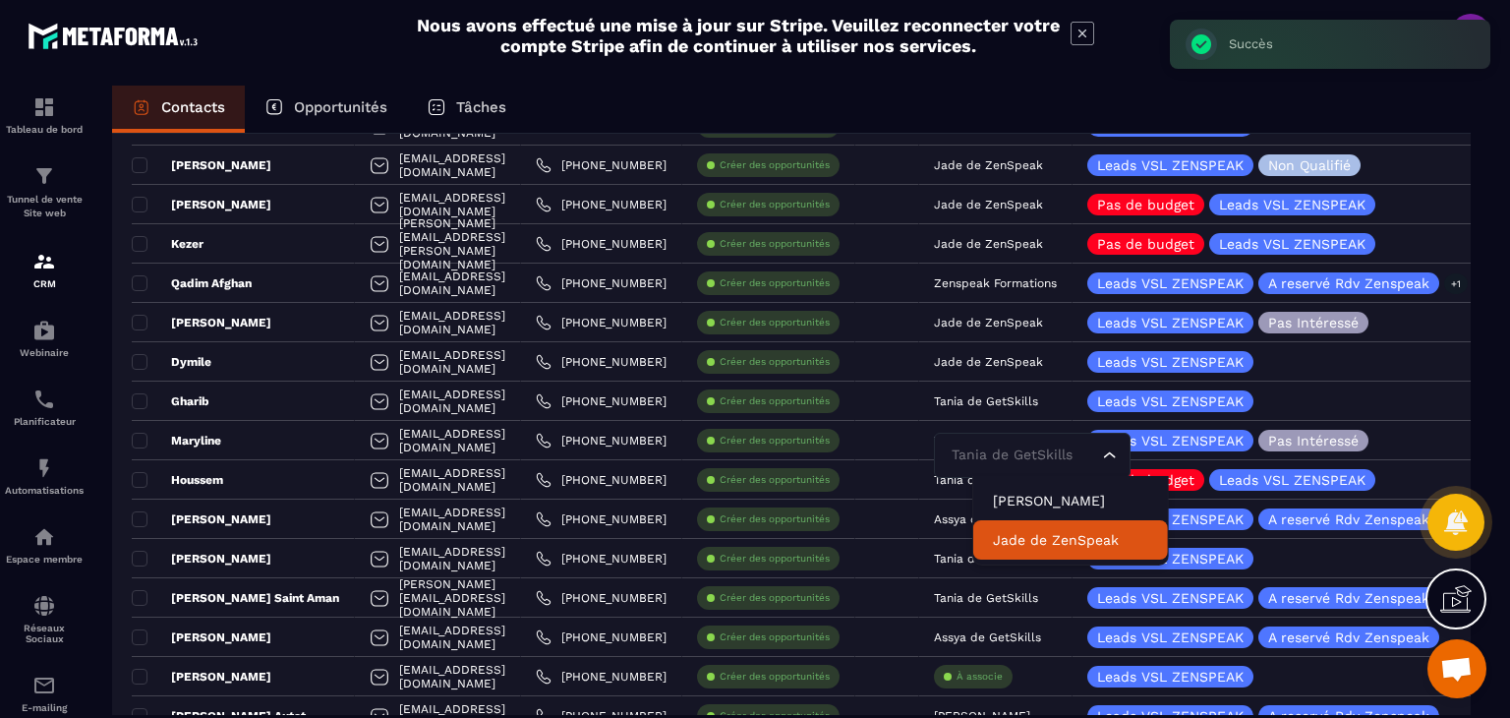
click at [1025, 541] on p "Jade de ZenSpeak" at bounding box center [1070, 540] width 155 height 20
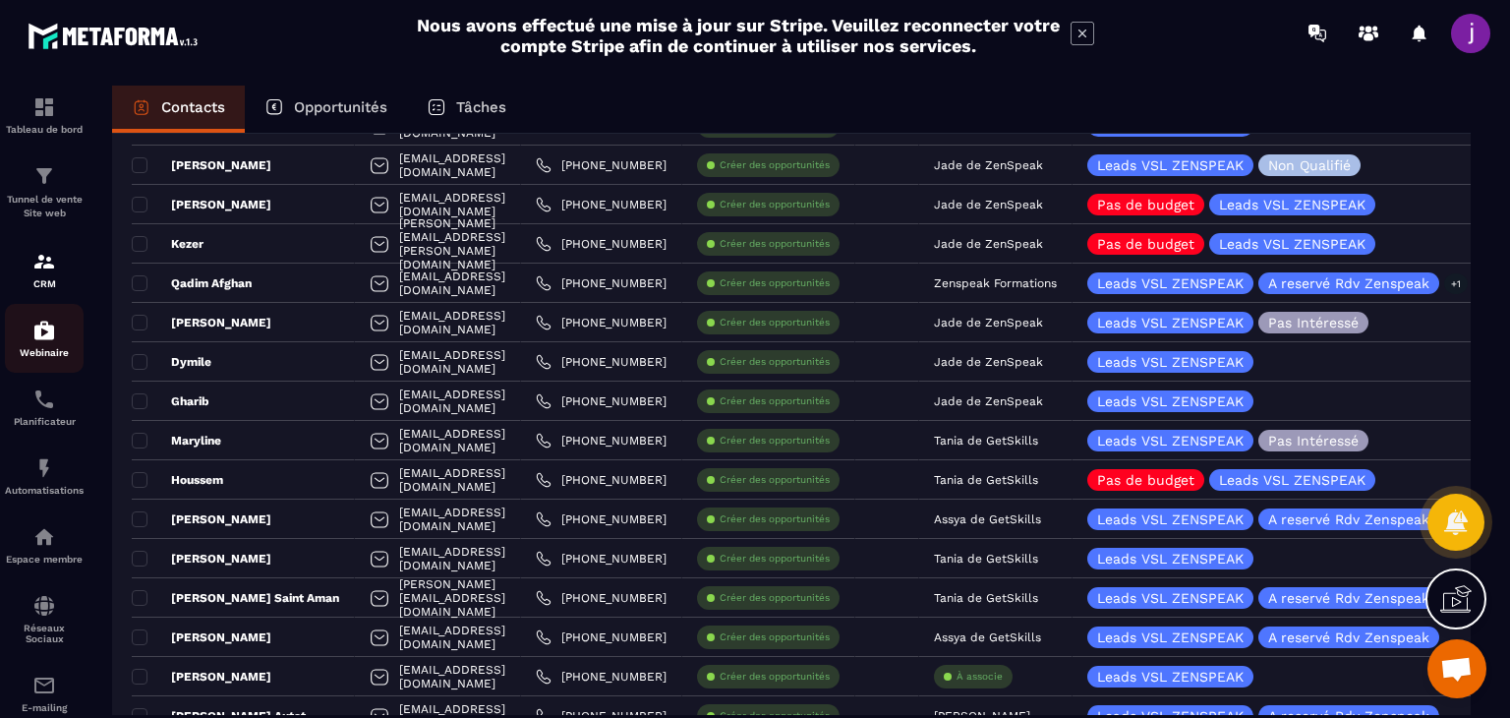
click at [51, 346] on div "Webinaire" at bounding box center [44, 338] width 79 height 39
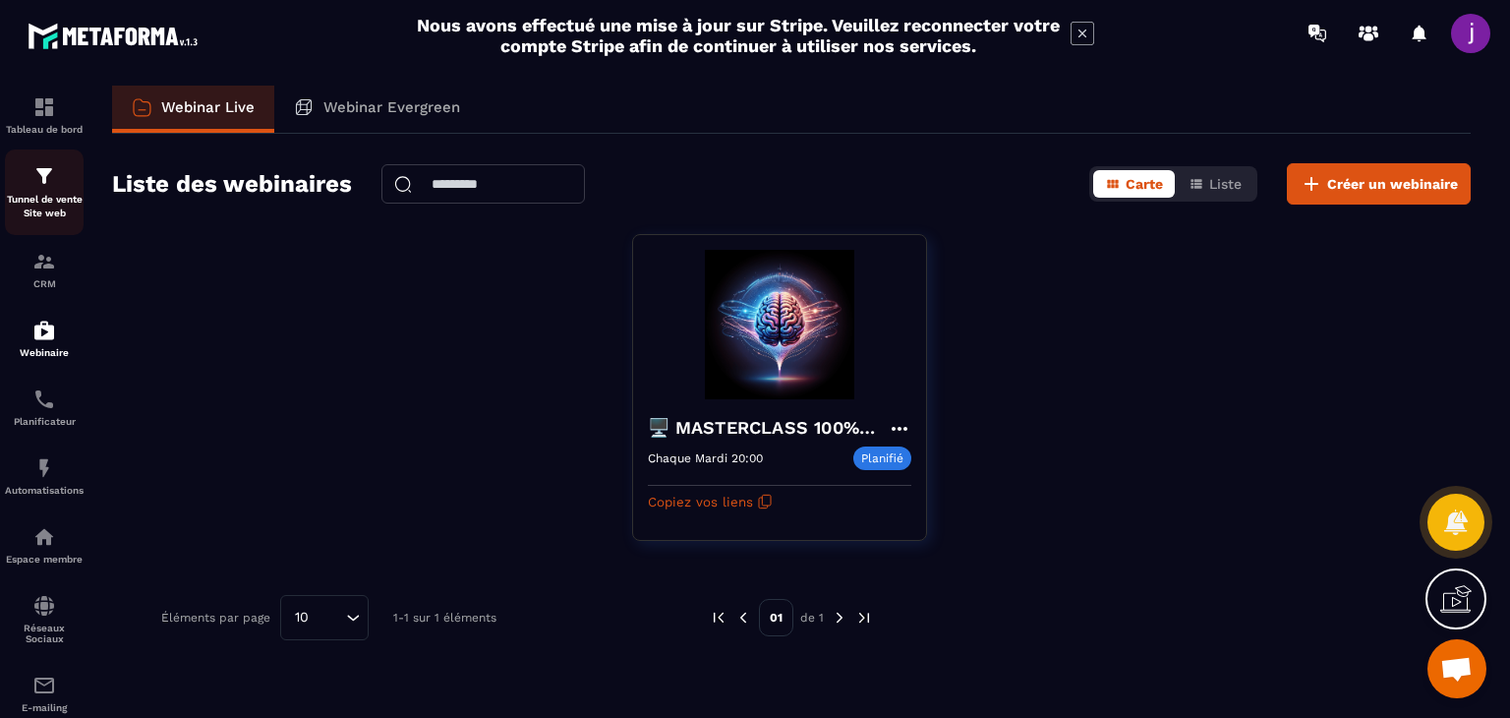
click at [53, 193] on div "Tunnel de vente Site web" at bounding box center [44, 192] width 79 height 56
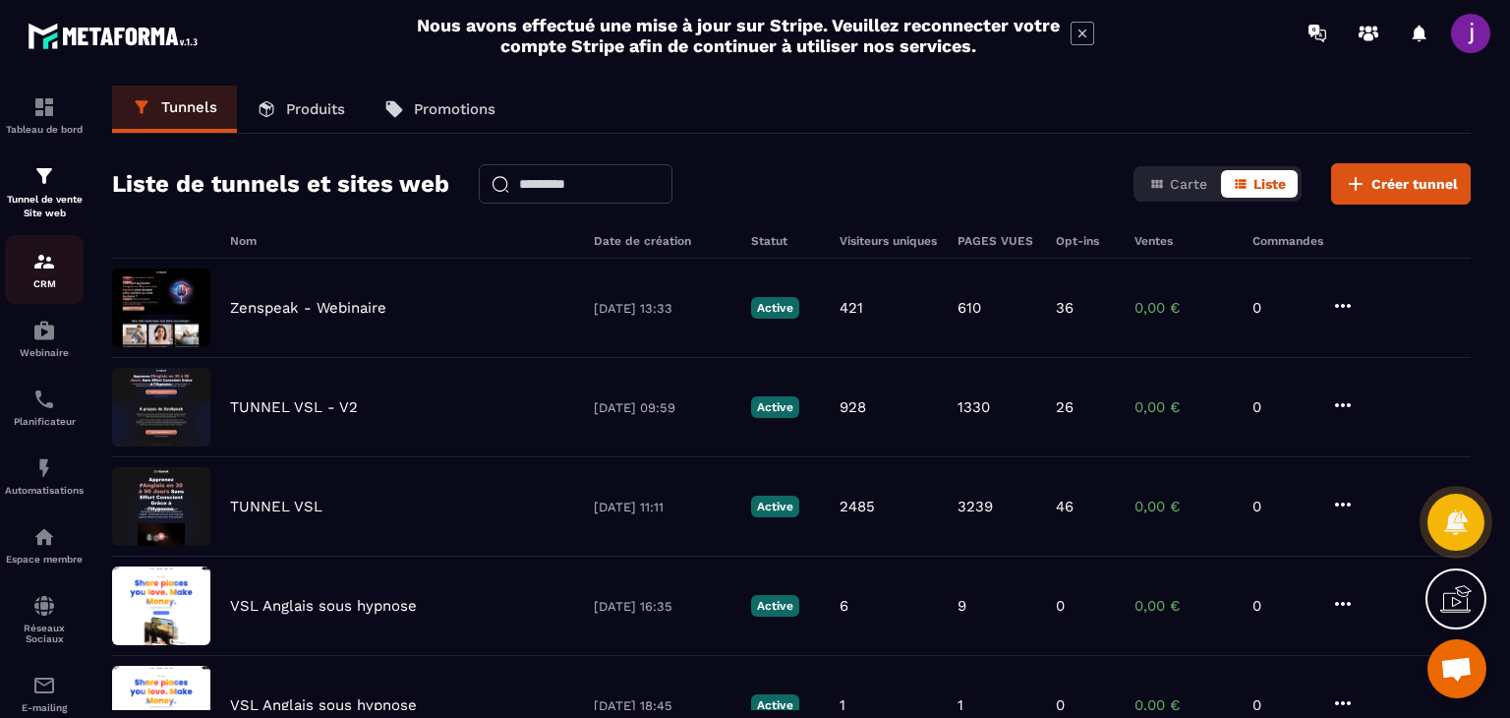
click at [46, 276] on div "CRM" at bounding box center [44, 269] width 79 height 39
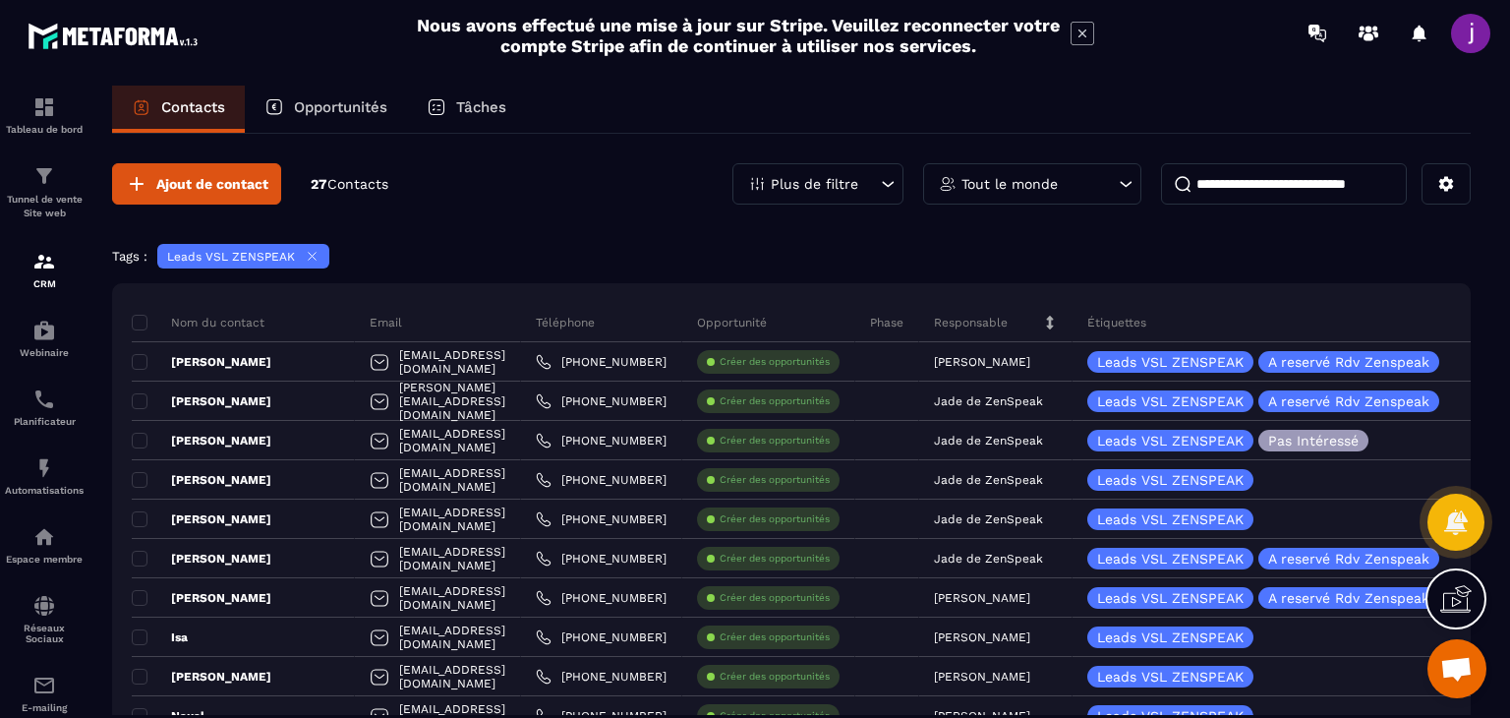
click at [838, 170] on div "Plus de filtre" at bounding box center [817, 183] width 171 height 41
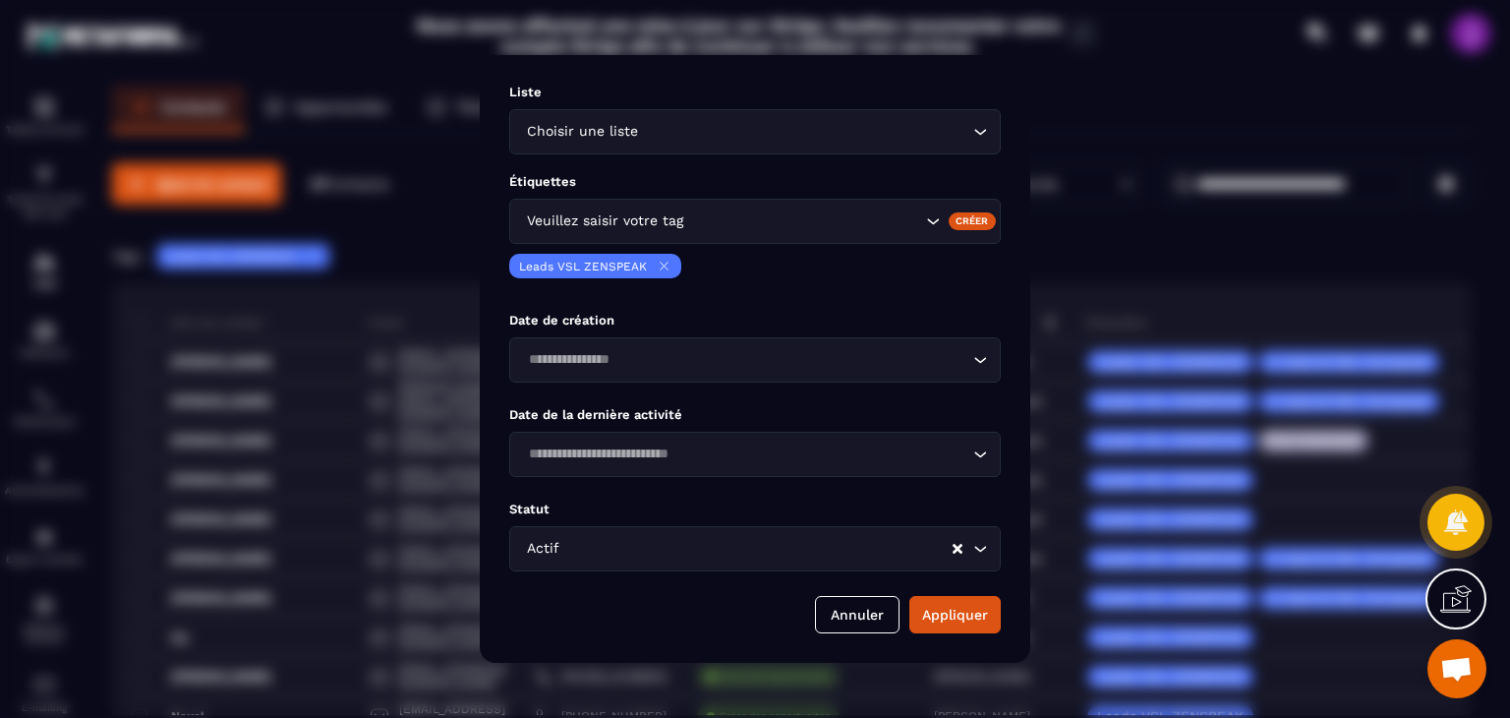
click at [663, 263] on icon "Modal window" at bounding box center [664, 266] width 15 height 15
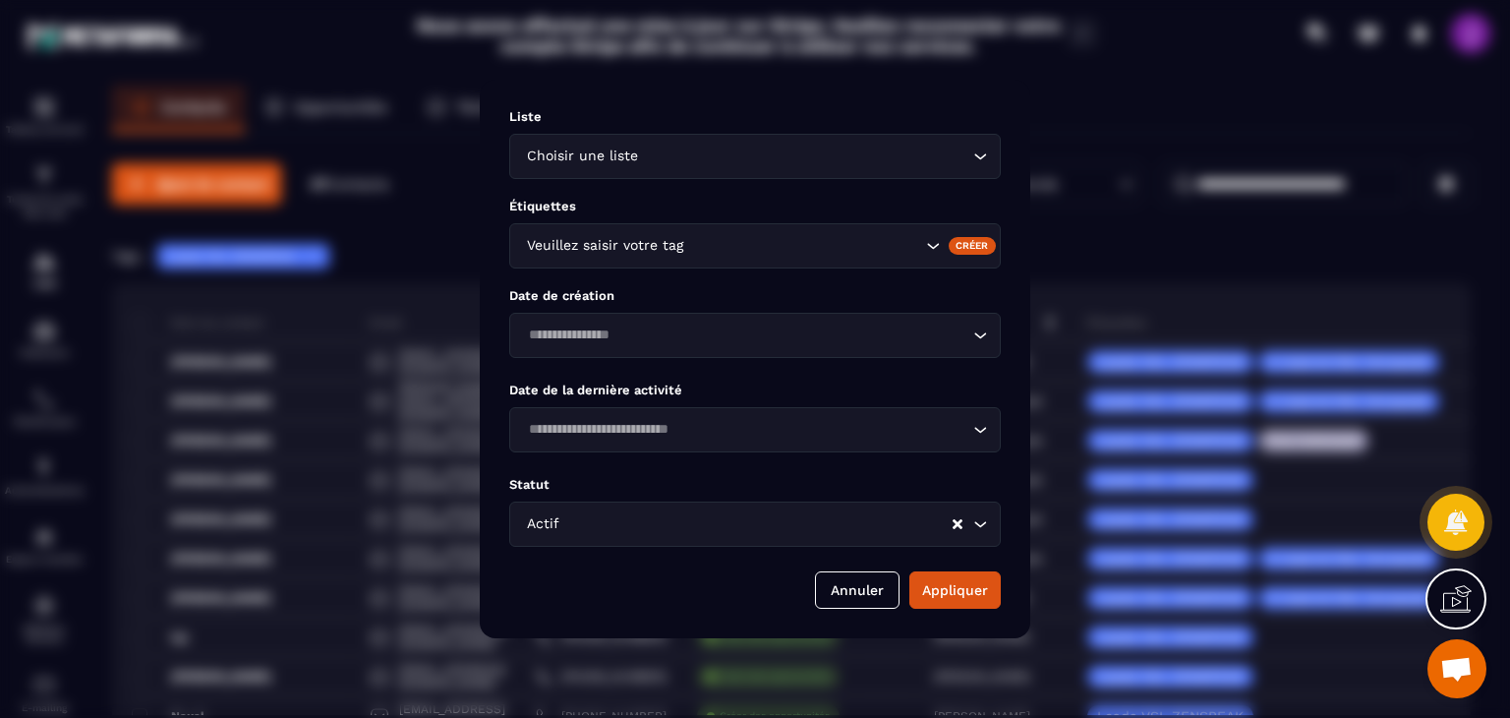
click at [641, 247] on div "Veuillez saisir votre tag" at bounding box center [721, 246] width 403 height 22
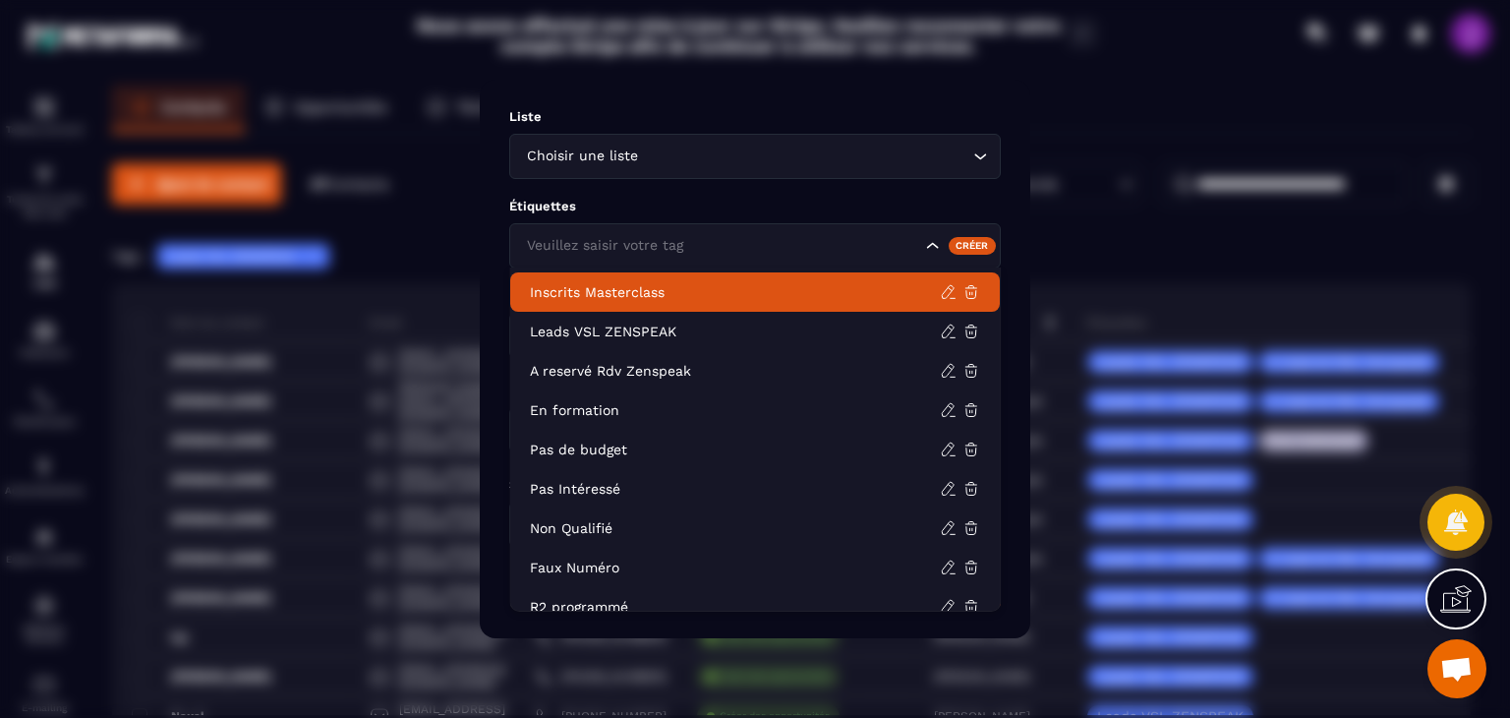
click at [591, 300] on p "Inscrits Masterclass" at bounding box center [735, 292] width 410 height 20
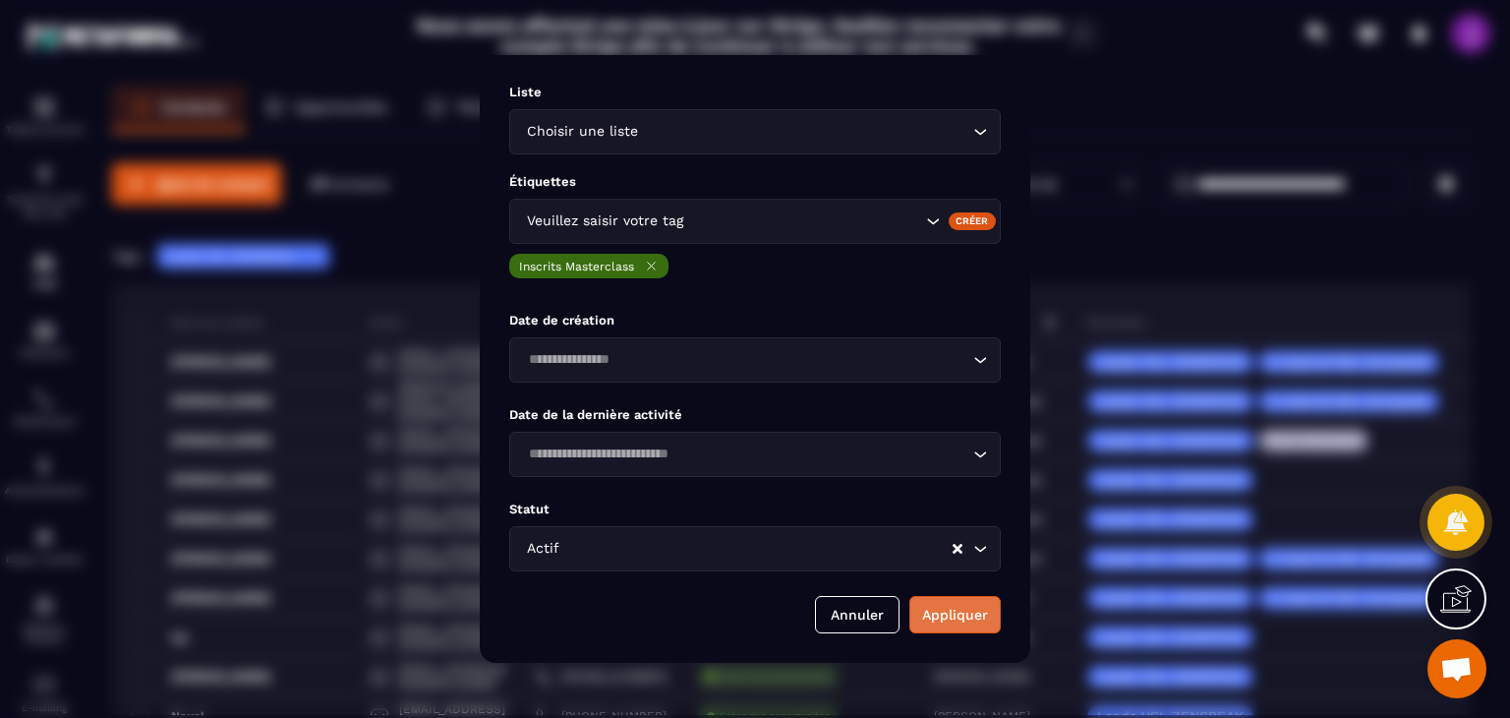
click at [932, 615] on button "Appliquer" at bounding box center [954, 614] width 91 height 37
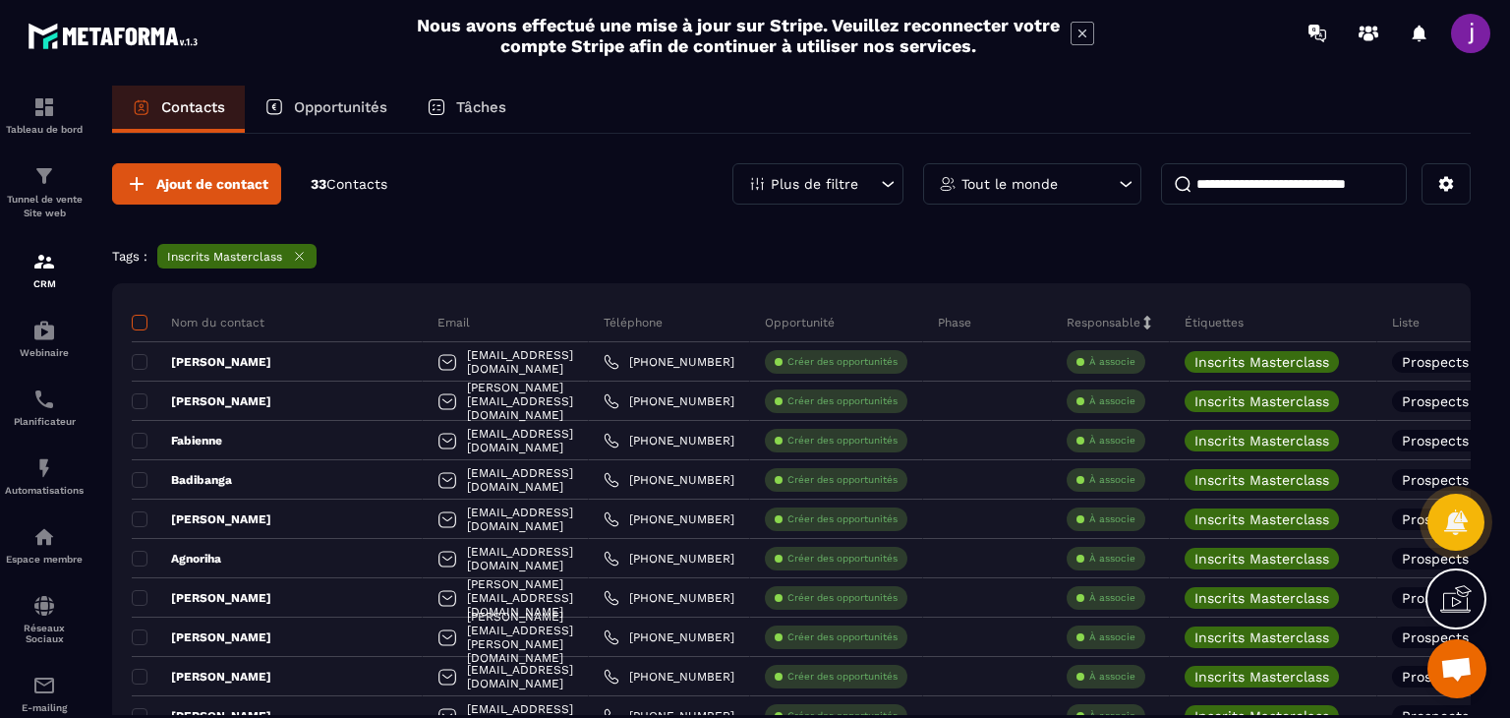
click at [140, 327] on span at bounding box center [140, 323] width 16 height 16
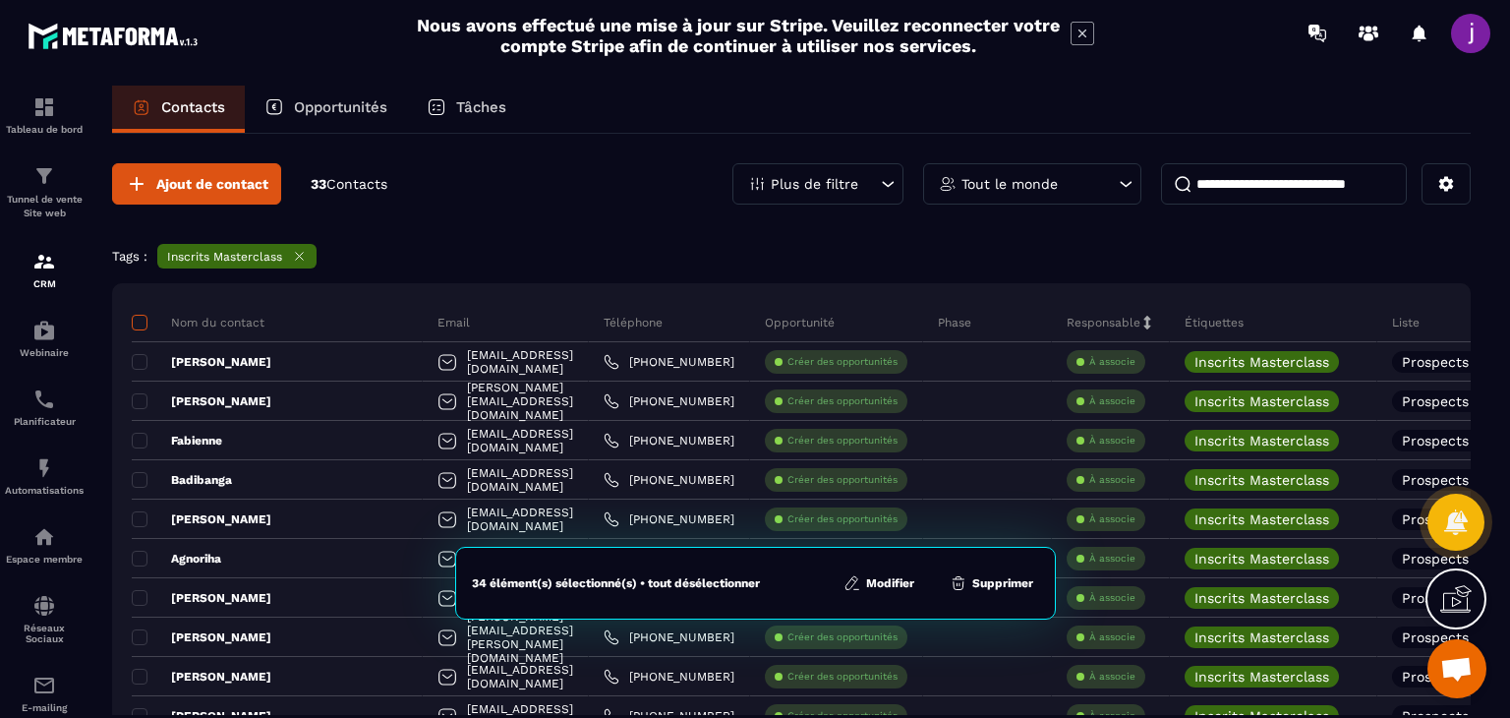
click at [140, 323] on span at bounding box center [140, 323] width 16 height 16
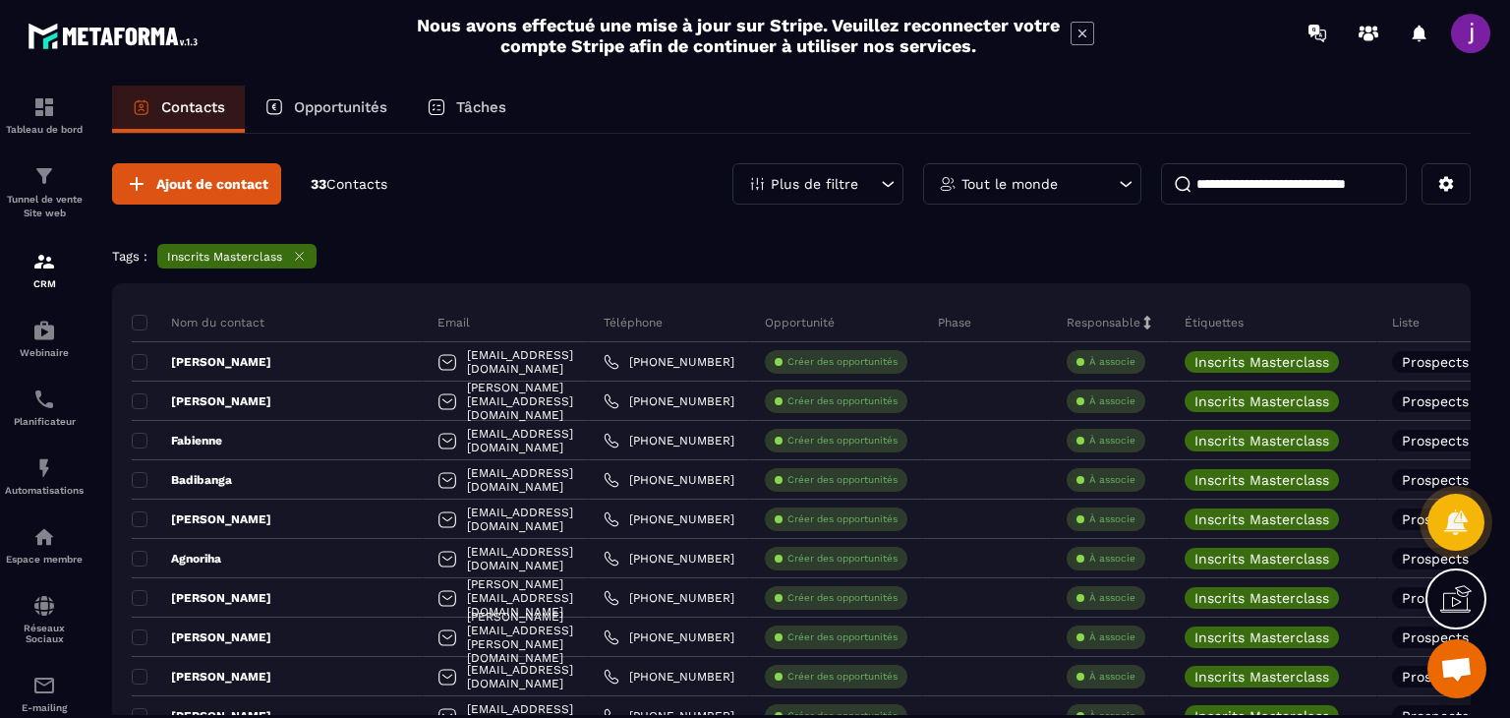
click at [300, 256] on icon at bounding box center [299, 256] width 15 height 15
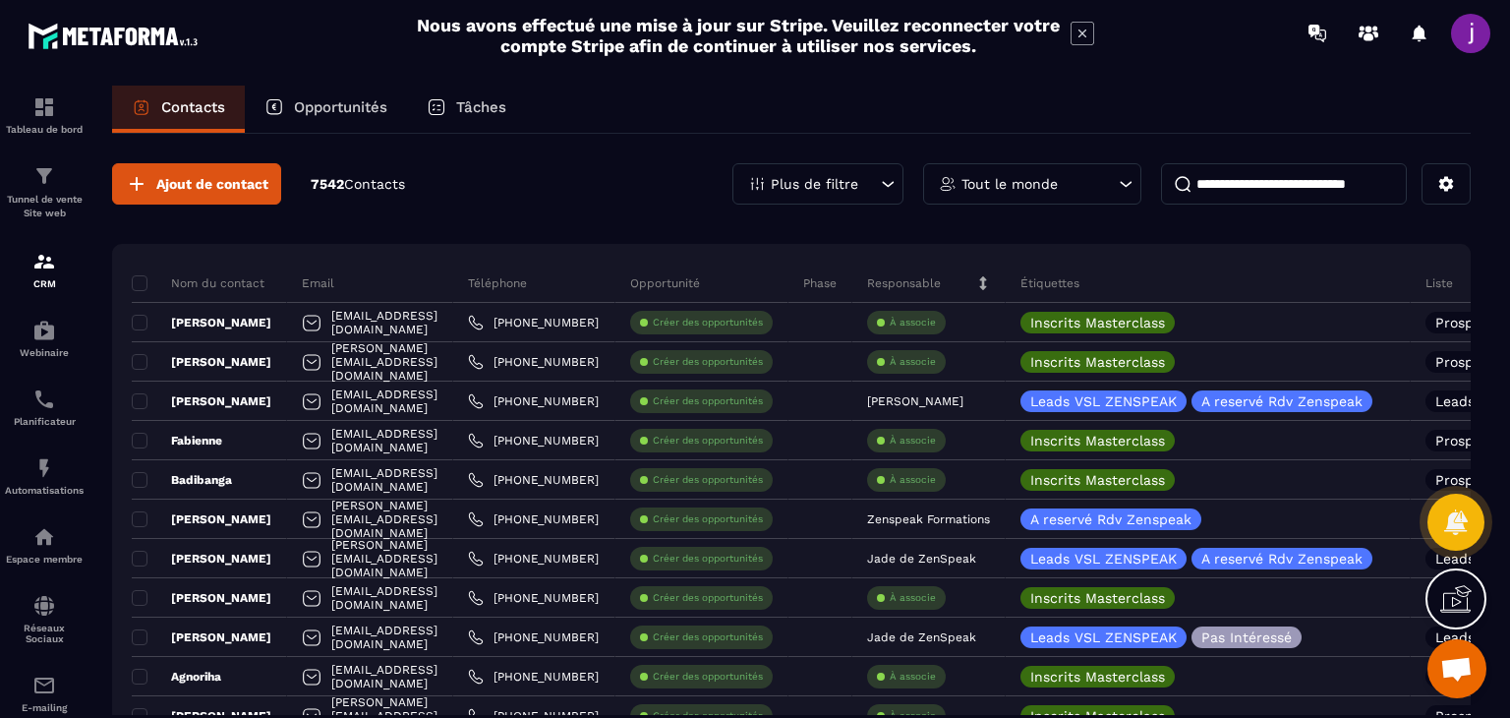
click at [876, 182] on div "Plus de filtre" at bounding box center [817, 183] width 171 height 41
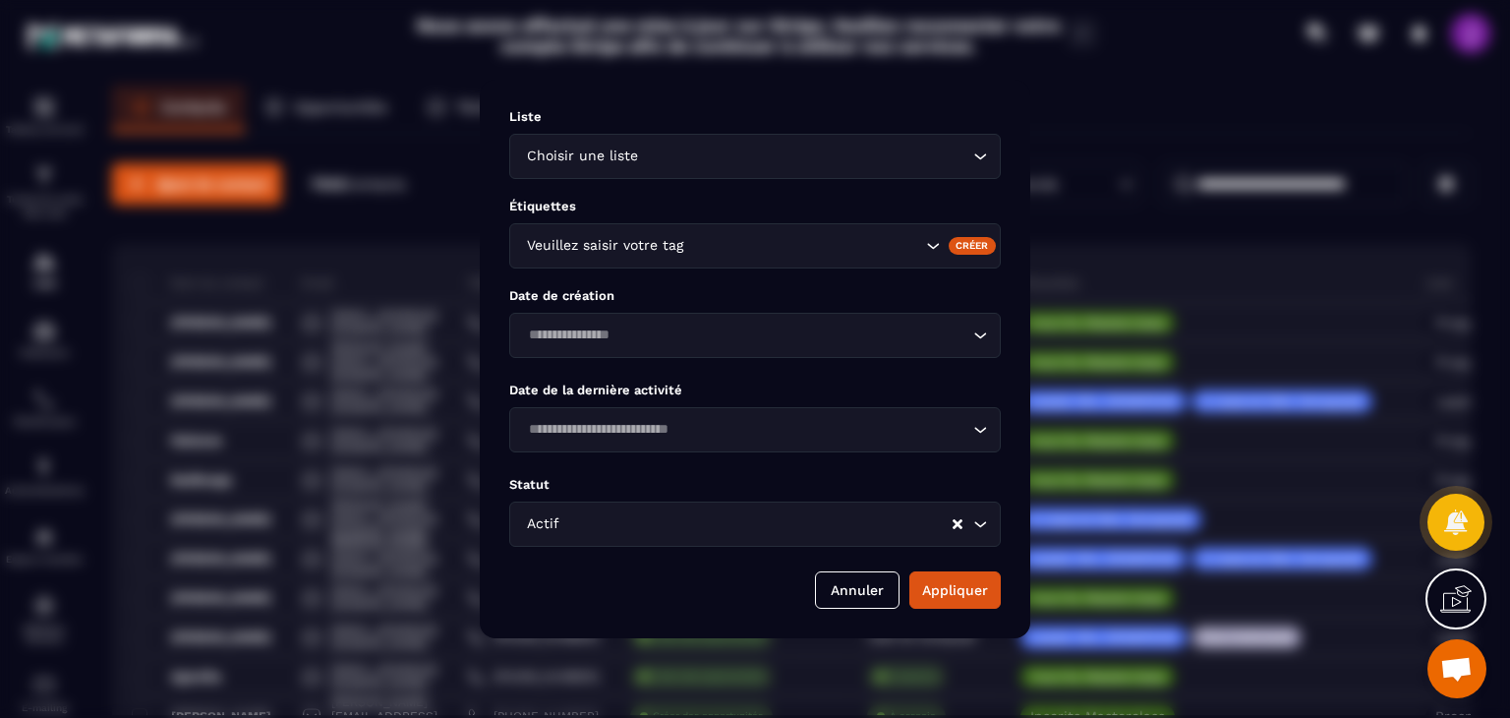
click at [1325, 91] on div "Modal window" at bounding box center [755, 359] width 1510 height 718
click at [889, 591] on button "Annuler" at bounding box center [857, 589] width 85 height 37
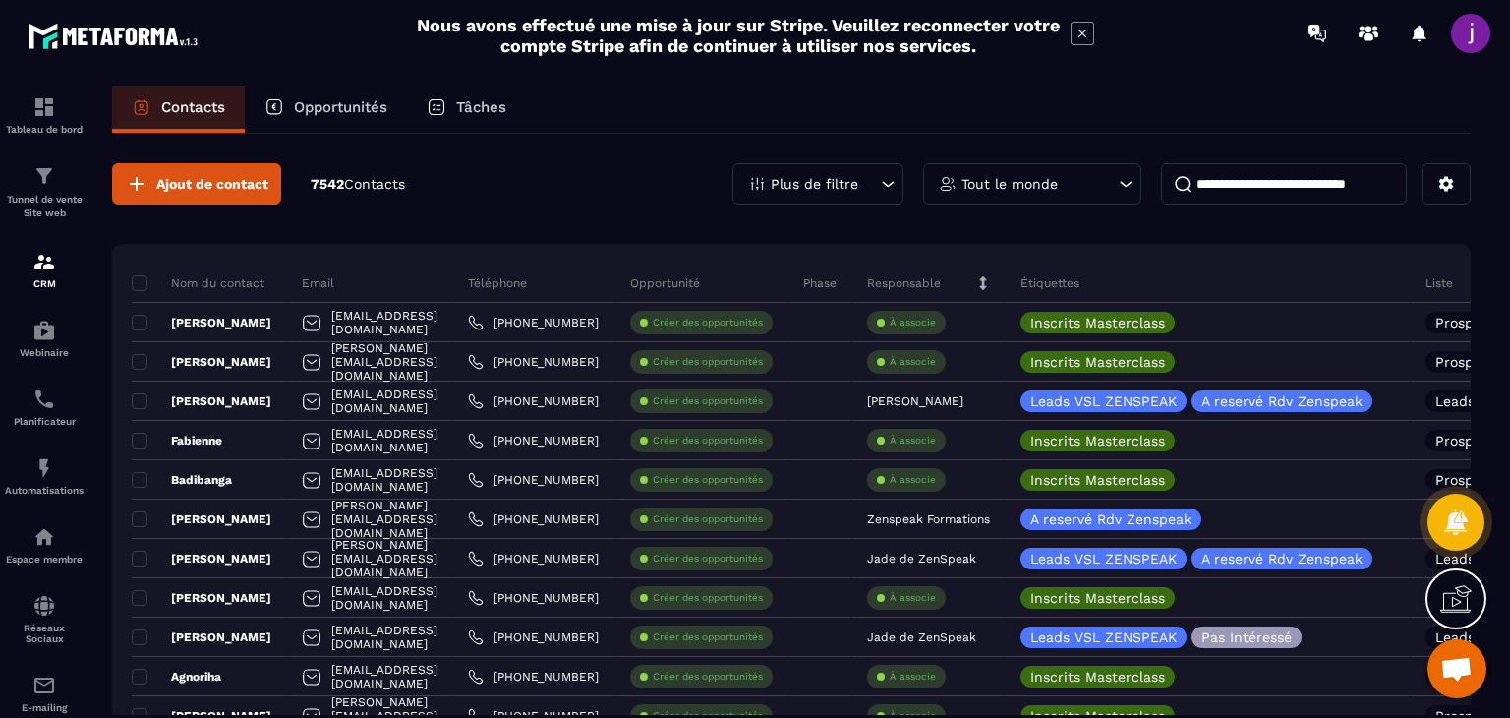
click at [879, 189] on icon at bounding box center [888, 184] width 20 height 20
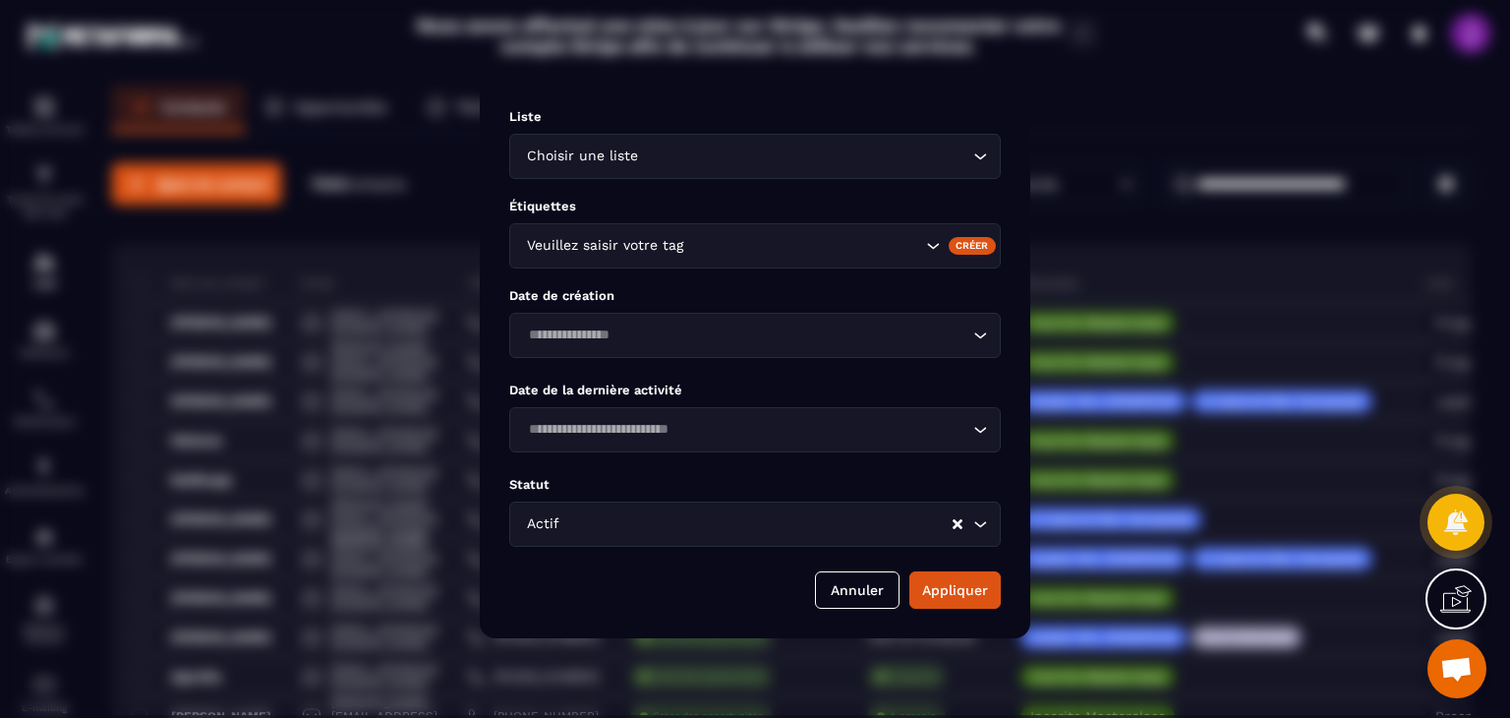
click at [1220, 74] on div "Modal window" at bounding box center [755, 359] width 1510 height 718
click at [879, 583] on button "Annuler" at bounding box center [857, 589] width 85 height 37
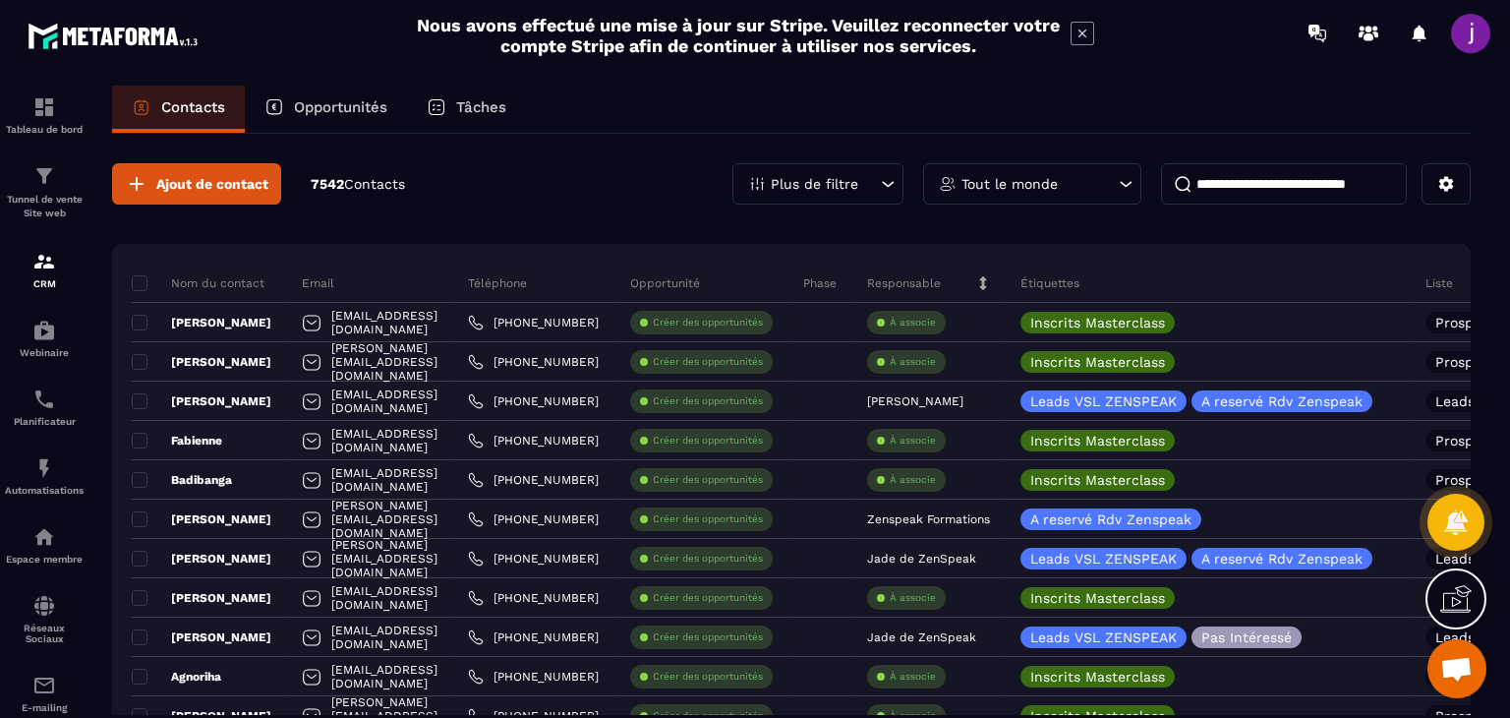
click at [1299, 202] on input at bounding box center [1284, 183] width 246 height 41
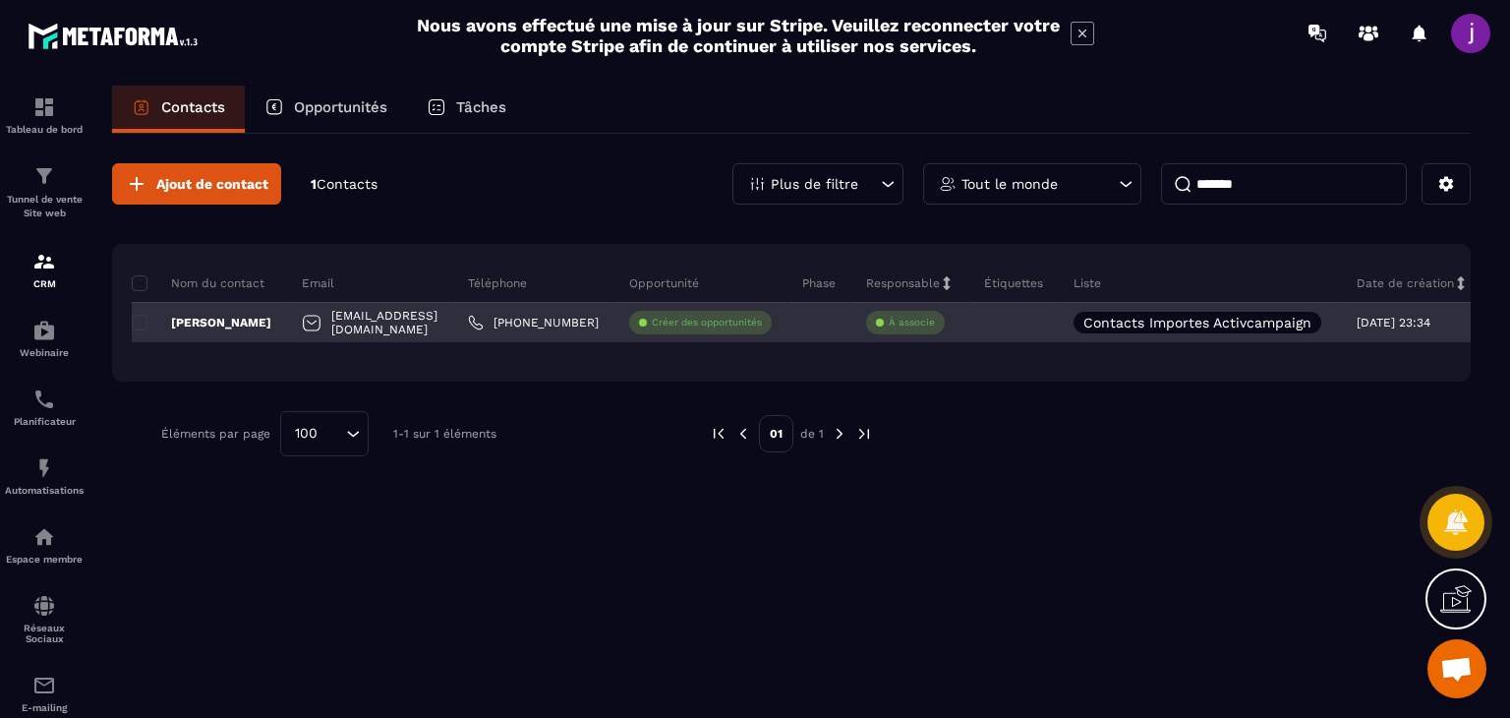
type input "*******"
click at [248, 317] on div "[PERSON_NAME]" at bounding box center [209, 322] width 155 height 39
